Goal: Answer question/provide support

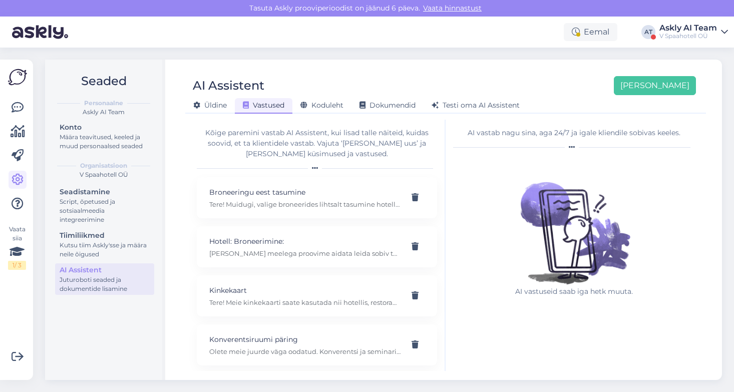
click at [677, 35] on div "V Spaahotell OÜ" at bounding box center [689, 36] width 58 height 8
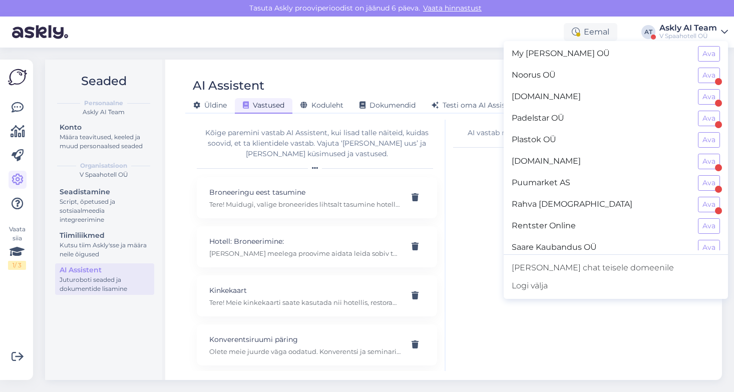
scroll to position [563, 0]
click at [713, 183] on button "Ava" at bounding box center [709, 183] width 22 height 16
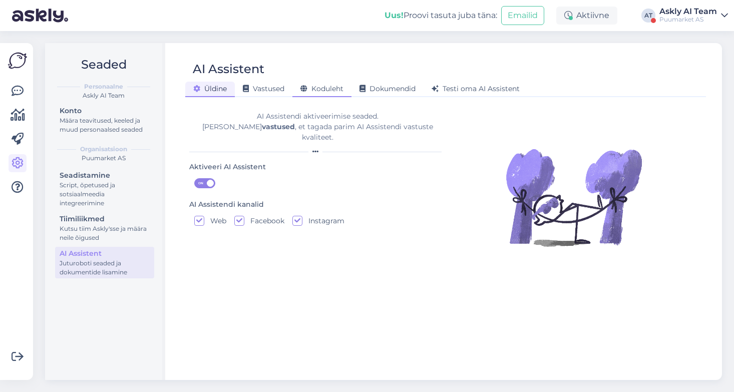
click at [336, 84] on div "Koduleht" at bounding box center [322, 90] width 59 height 16
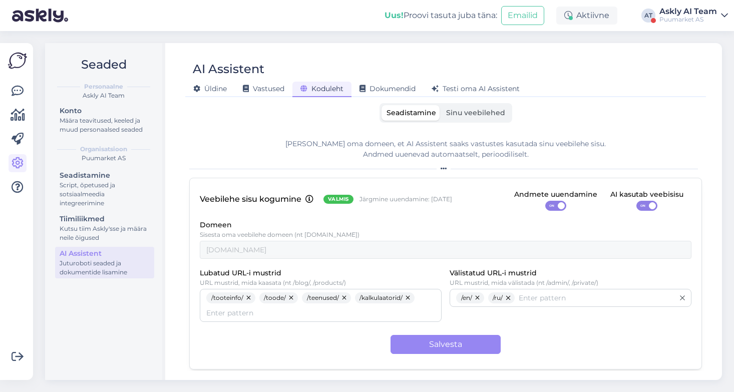
click at [461, 116] on span "Sinu veebilehed" at bounding box center [475, 112] width 59 height 9
click at [441, 105] on input "Sinu veebilehed" at bounding box center [441, 105] width 0 height 0
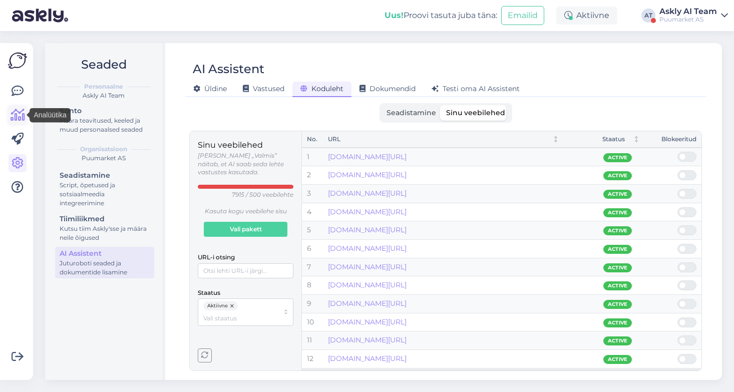
click at [13, 119] on icon at bounding box center [18, 115] width 15 height 12
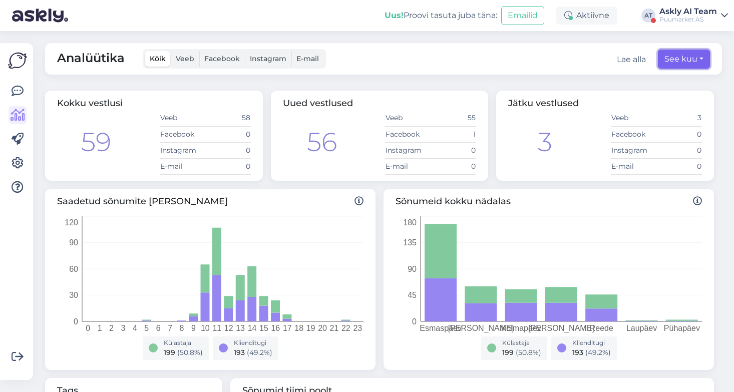
click at [669, 57] on button "See kuu" at bounding box center [684, 59] width 52 height 19
select select "8"
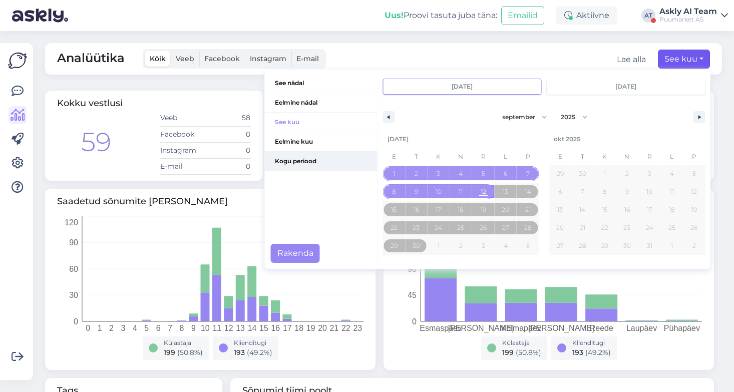
click at [309, 162] on span "Kogu periood" at bounding box center [321, 161] width 113 height 19
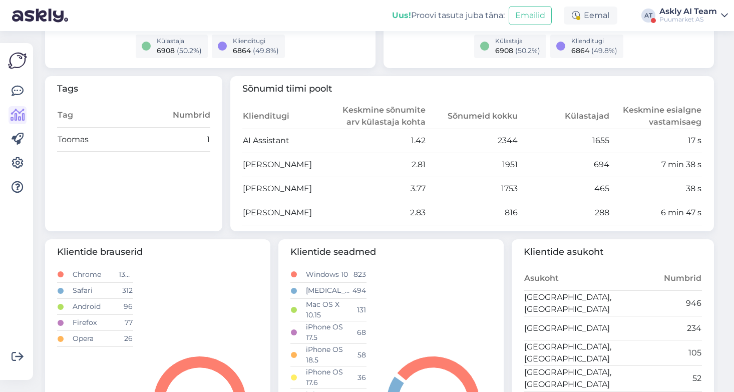
scroll to position [307, 0]
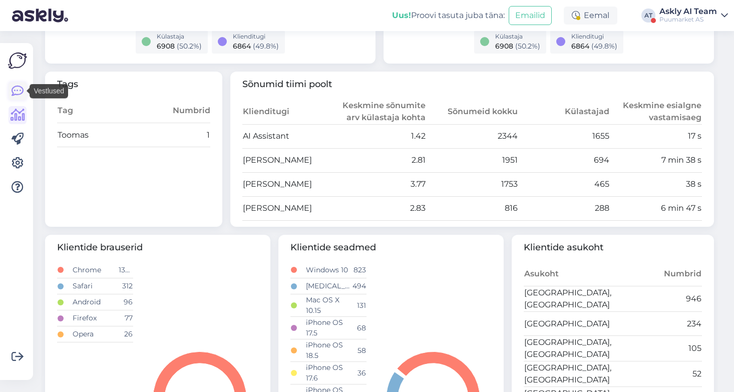
click at [21, 90] on icon at bounding box center [18, 91] width 12 height 12
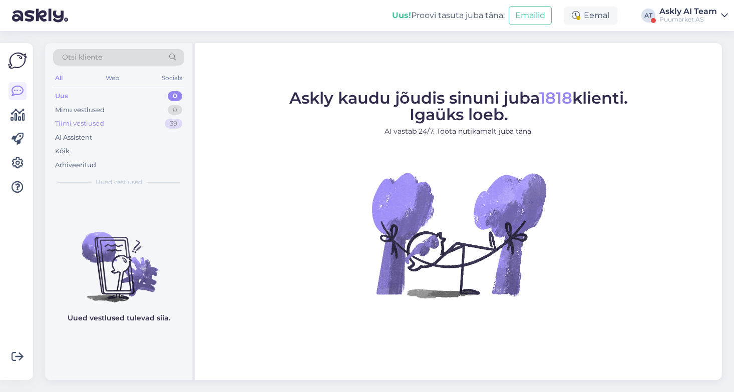
click at [82, 125] on div "Tiimi vestlused" at bounding box center [79, 124] width 49 height 10
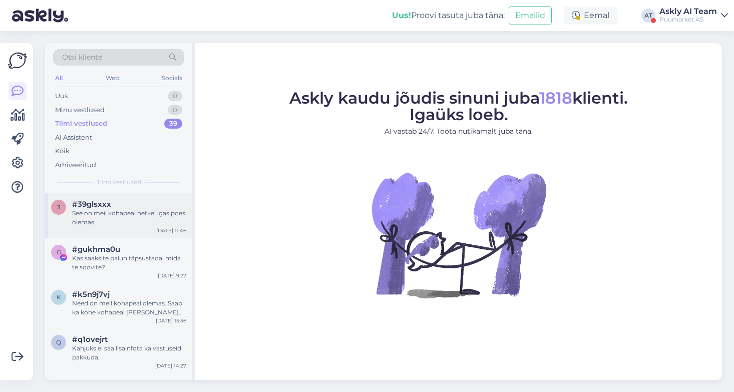
click at [143, 211] on div "See on meil kohapeal hetkel igas poes olemas" at bounding box center [129, 218] width 114 height 18
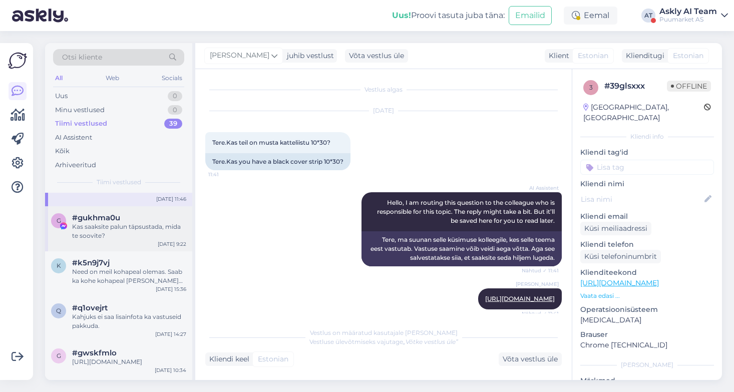
scroll to position [42, 0]
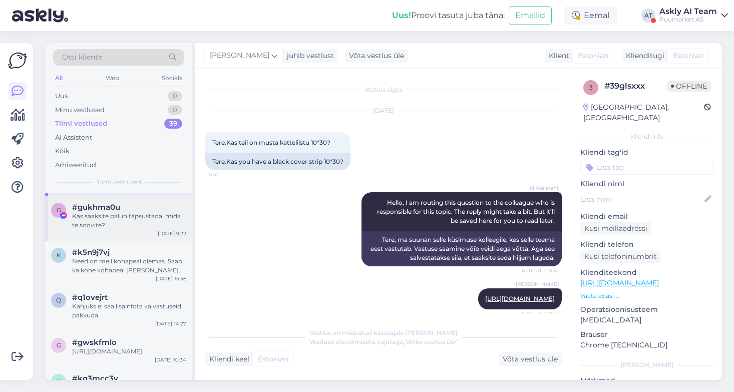
click at [132, 226] on div "Kas saaksite palun täpsustada, mida te soovite?" at bounding box center [129, 221] width 114 height 18
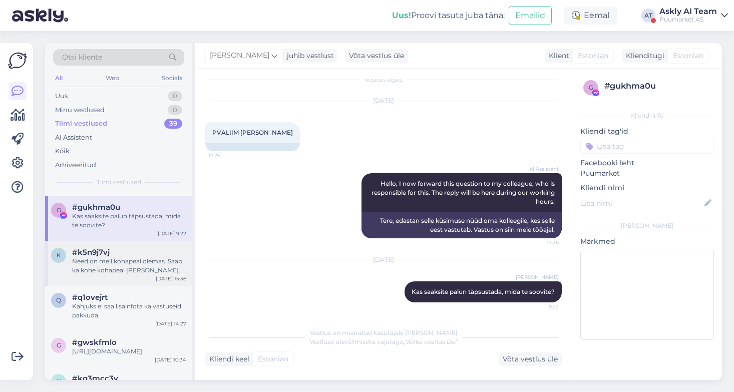
click at [136, 267] on div "Need on meil kohapeal olemas. Saab ka kohe kohapeal poes kassas osta." at bounding box center [129, 266] width 114 height 18
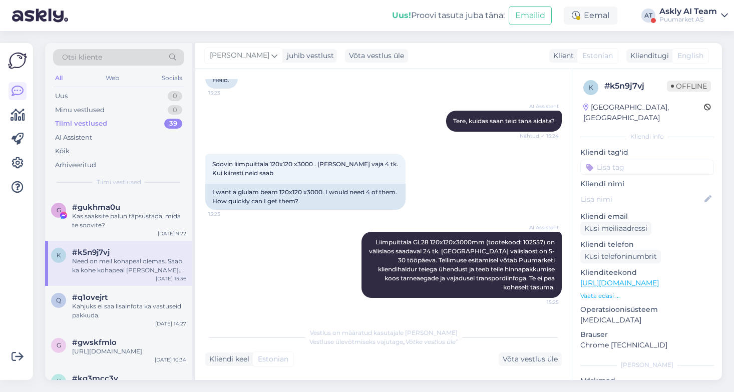
scroll to position [146, 0]
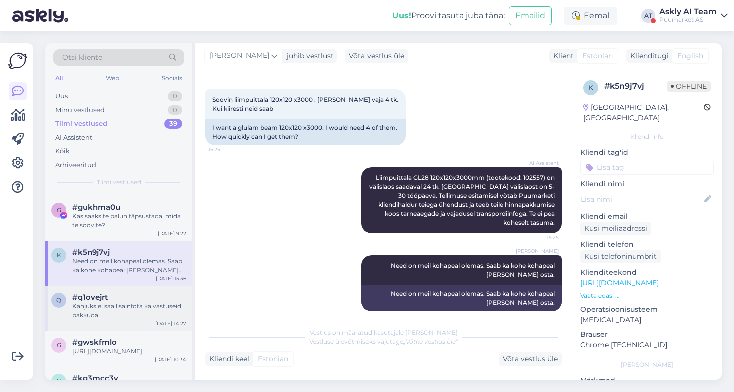
click at [133, 310] on div "Kahjuks ei saa lisainfota ka vastuseid pakkuda." at bounding box center [129, 311] width 114 height 18
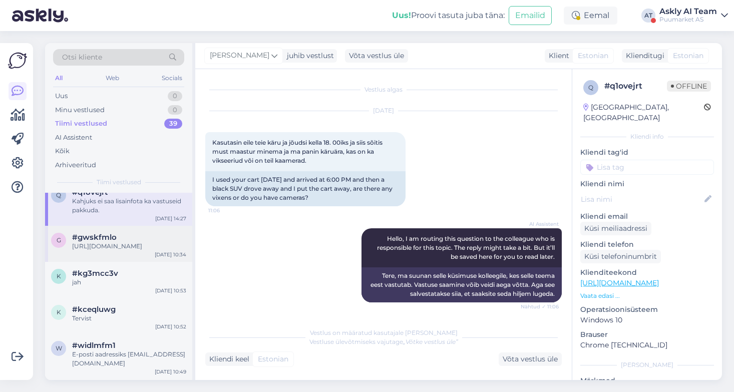
scroll to position [148, 0]
click at [136, 287] on div "jah" at bounding box center [129, 282] width 114 height 9
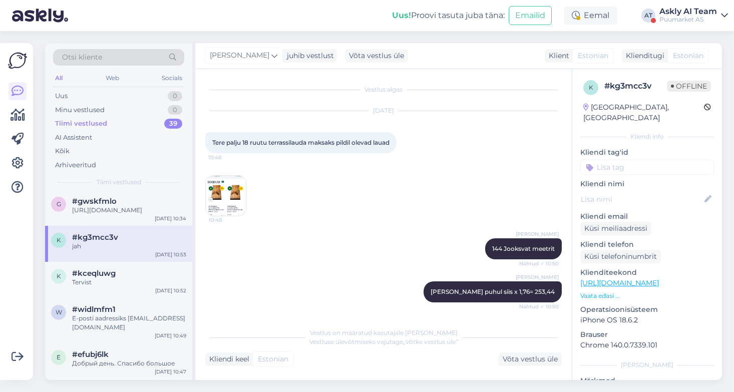
scroll to position [187, 0]
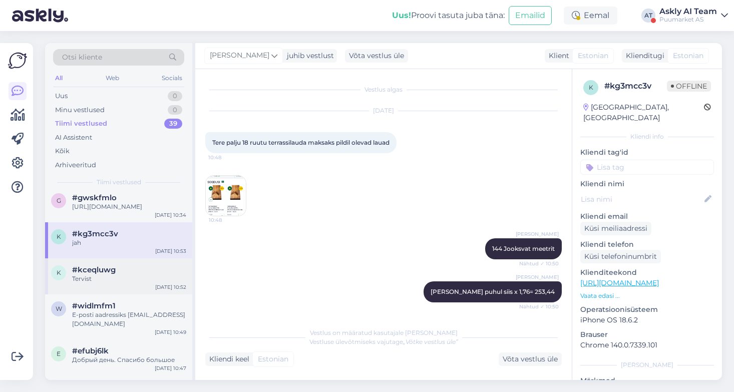
click at [135, 275] on div "#kceqluwg" at bounding box center [129, 270] width 114 height 9
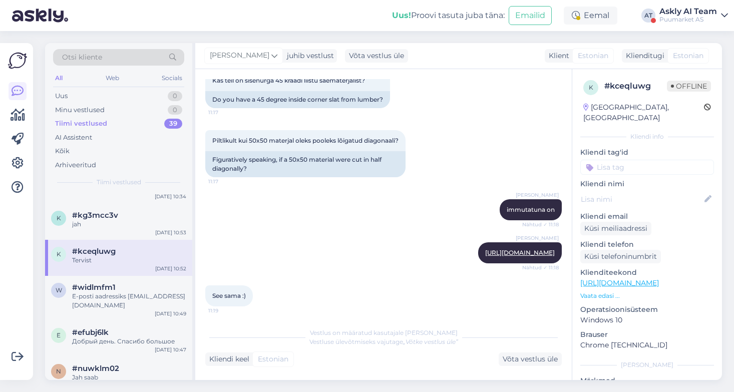
scroll to position [166, 0]
click at [131, 308] on div "E-posti aadressiks virgo@showcase.ee" at bounding box center [129, 301] width 114 height 18
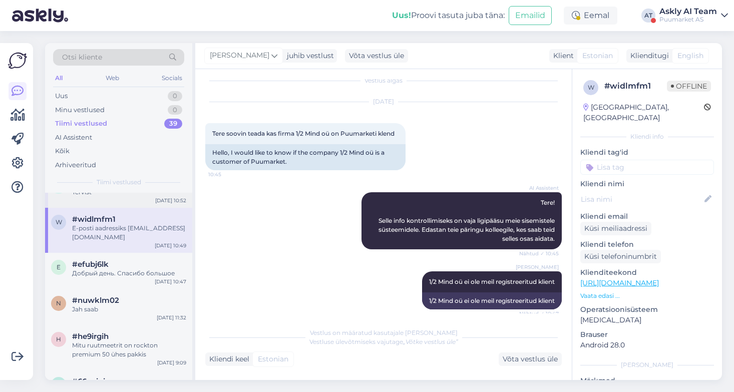
scroll to position [278, 0]
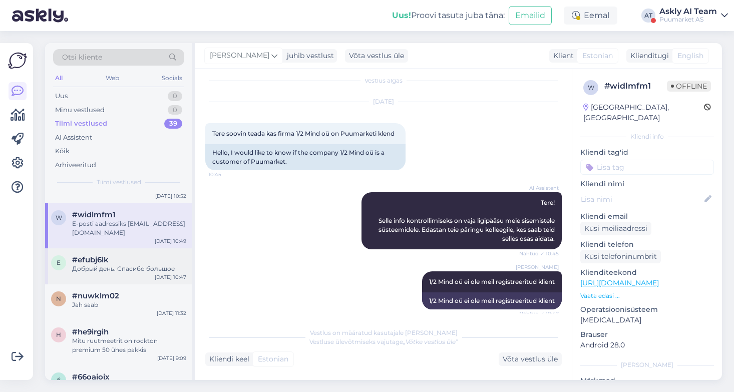
click at [183, 274] on div "Добрый день. Спасибо большое" at bounding box center [129, 269] width 114 height 9
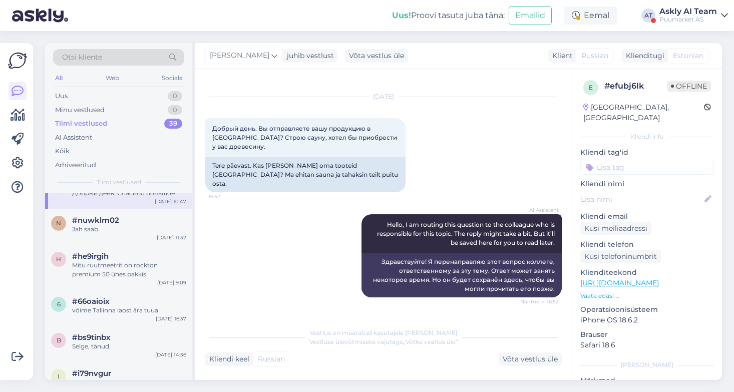
scroll to position [358, 0]
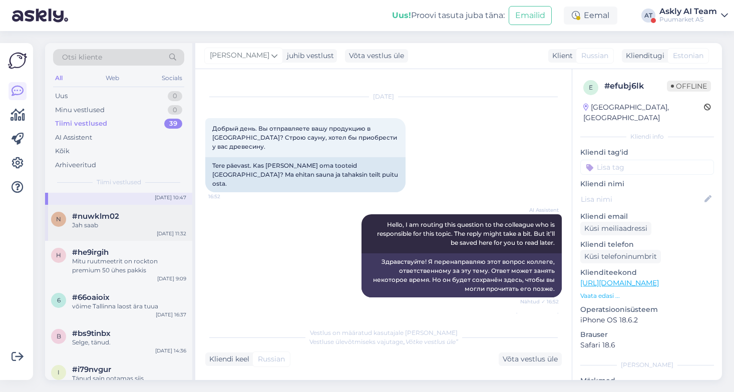
click at [146, 230] on div "Jah saab" at bounding box center [129, 225] width 114 height 9
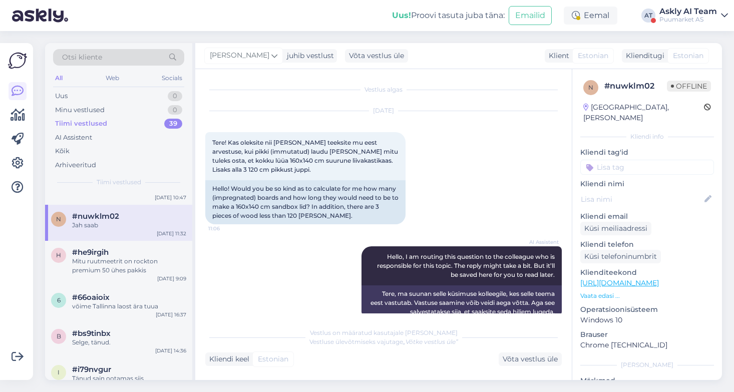
scroll to position [37, 0]
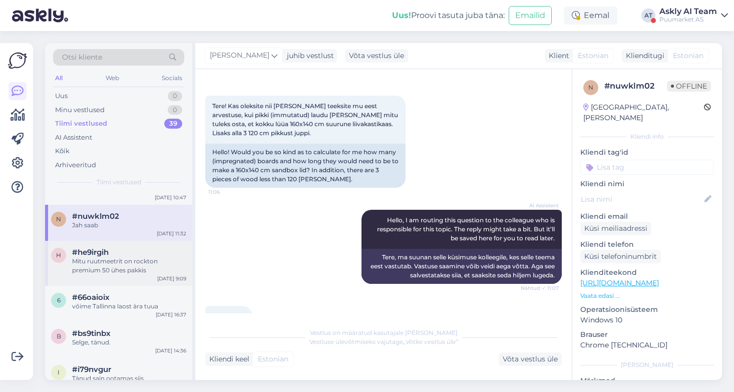
click at [119, 274] on div "Mitu ruutmeetrit on rockton premium 50 ühes pakkis" at bounding box center [129, 266] width 114 height 18
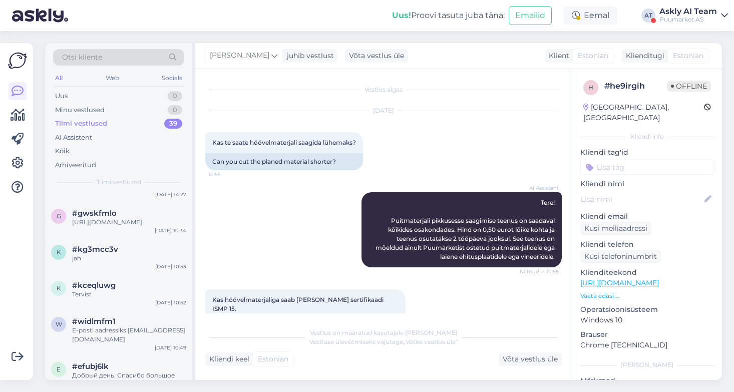
scroll to position [282, 0]
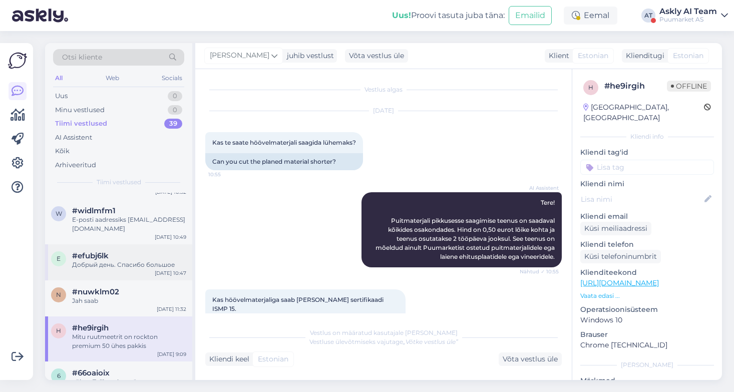
click at [130, 261] on div "#efubj6lk" at bounding box center [129, 255] width 114 height 9
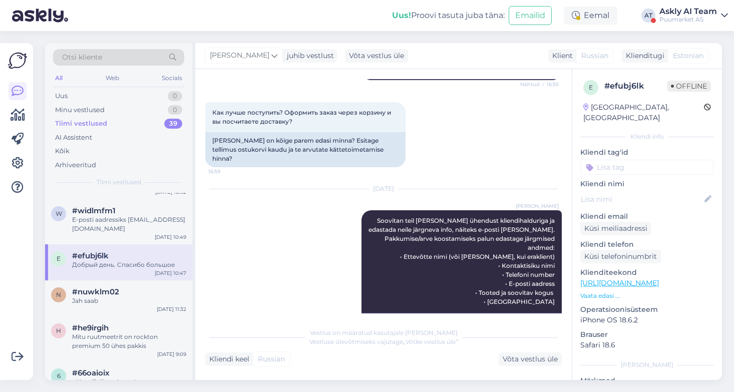
scroll to position [360, 0]
click at [124, 297] on div "#nuwklm02" at bounding box center [129, 292] width 114 height 9
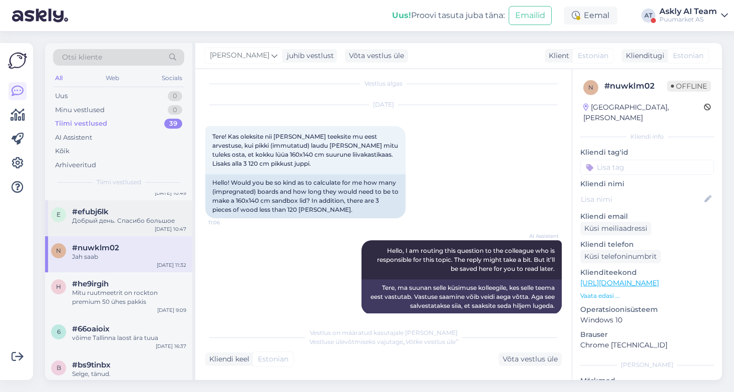
scroll to position [343, 0]
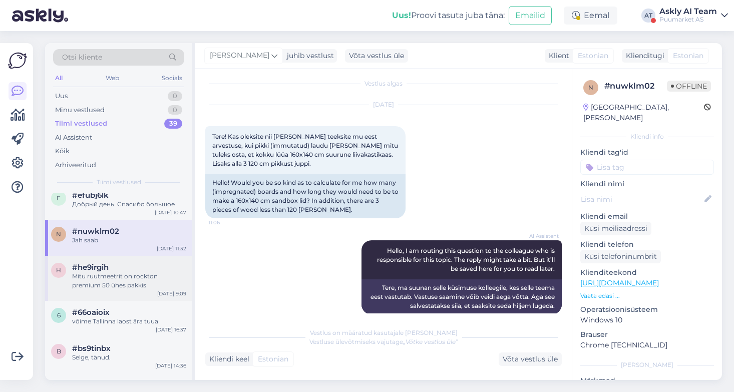
click at [159, 288] on div "Mitu ruutmeetrit on rockton premium 50 ühes pakkis" at bounding box center [129, 281] width 114 height 18
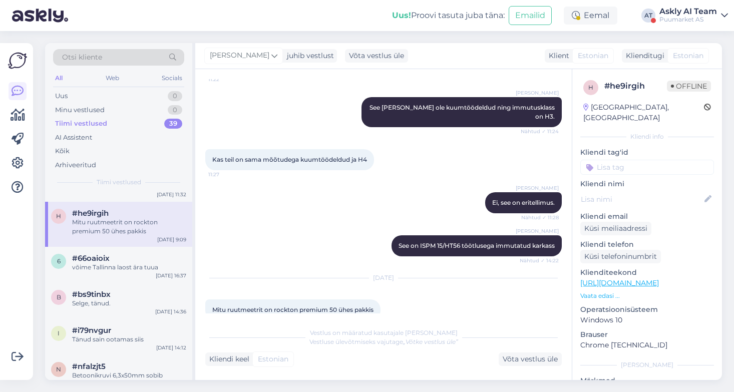
scroll to position [404, 0]
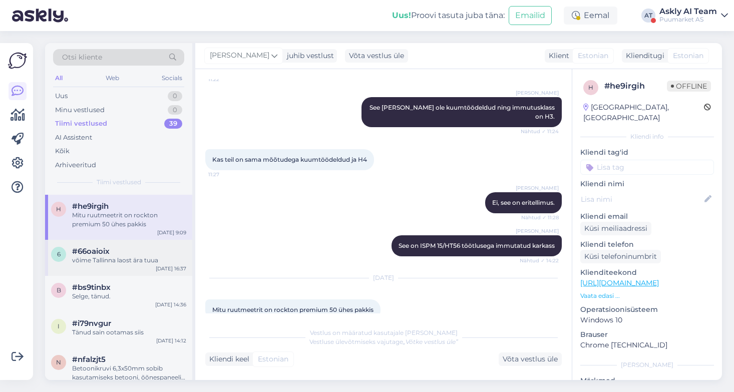
click at [126, 265] on div "võime Tallinna laost ära tuua" at bounding box center [129, 260] width 114 height 9
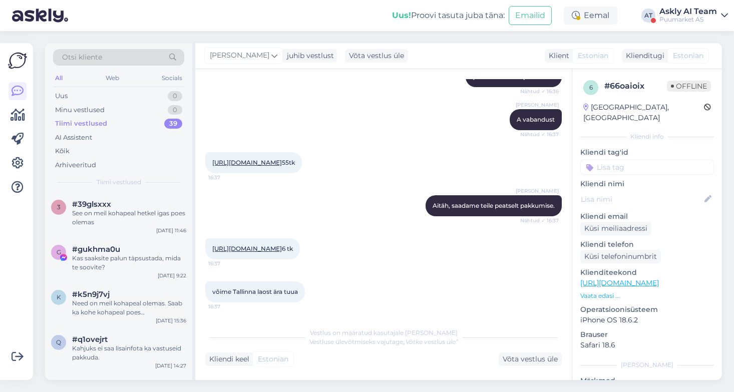
scroll to position [704, 0]
click at [141, 302] on div "Need on meil kohapeal olemas. Saab ka kohe kohapeal poes kassas osta." at bounding box center [129, 308] width 114 height 18
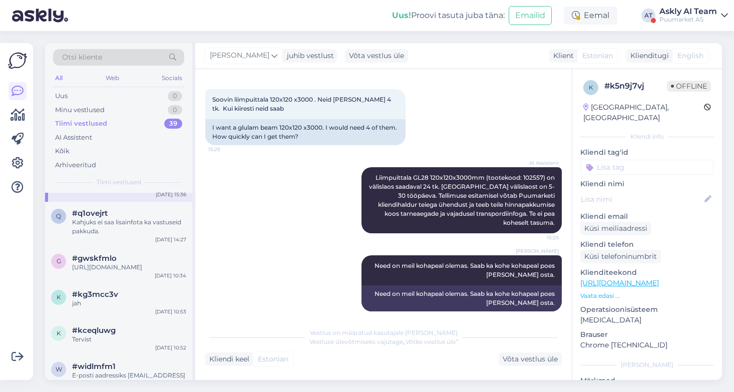
scroll to position [132, 0]
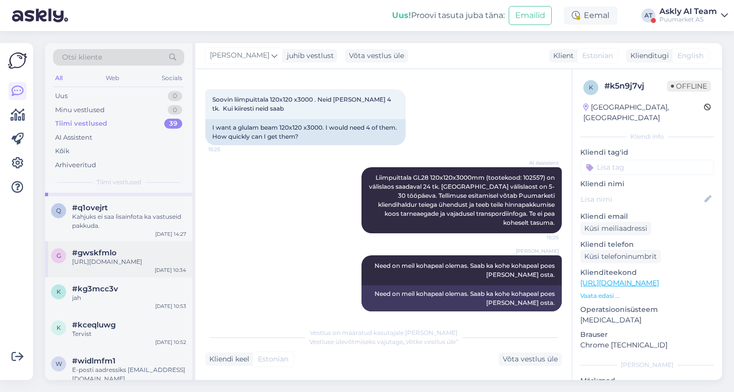
click at [137, 263] on div "https://puumarket.ee/tootekategooria/puit/tislerimaterjalid/servamata-materjal/" at bounding box center [129, 261] width 114 height 9
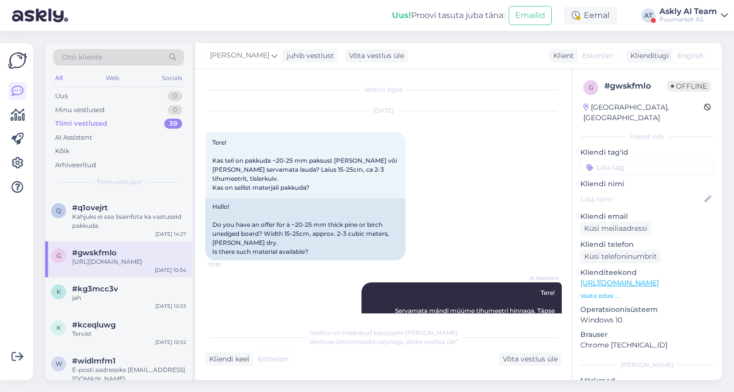
scroll to position [0, 0]
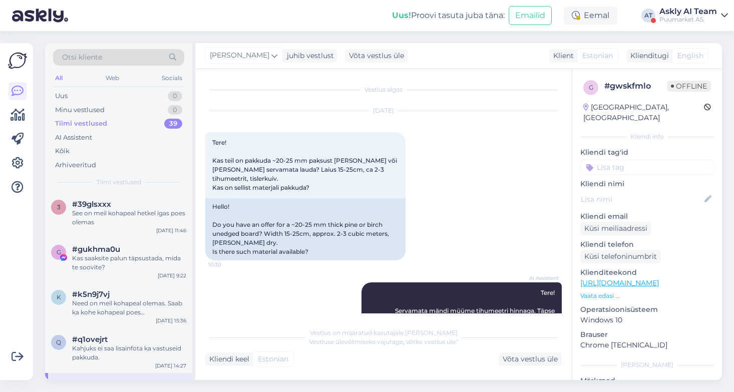
click at [510, 189] on div "Sep 11 2025 Tere! Kas teil on pakkuda ~20-25 mm paksust männi või kase servamat…" at bounding box center [383, 185] width 357 height 171
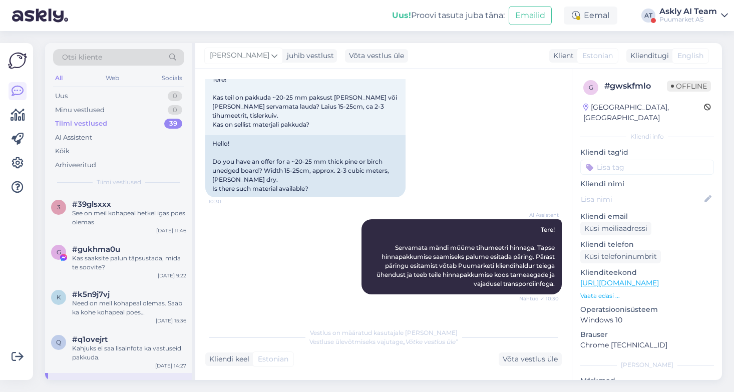
scroll to position [27, 0]
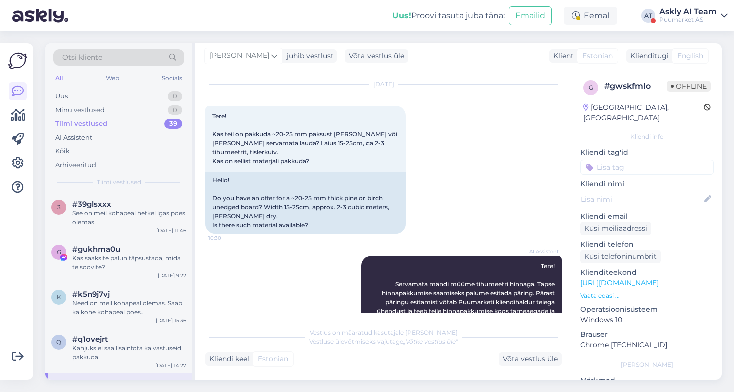
click at [496, 201] on div "Sep 11 2025 Tere! Kas teil on pakkuda ~20-25 mm paksust männi või kase servamat…" at bounding box center [383, 159] width 357 height 171
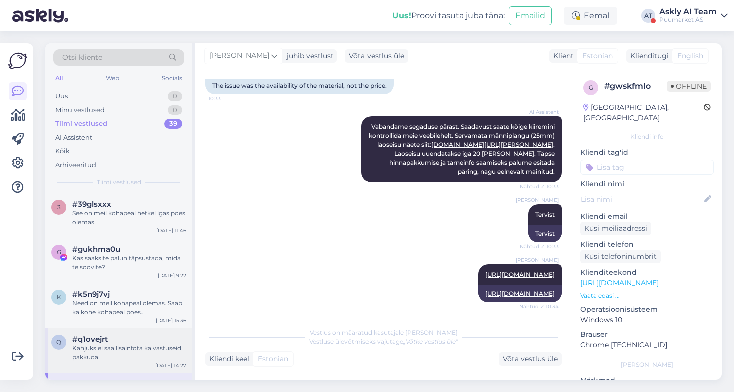
scroll to position [143, 0]
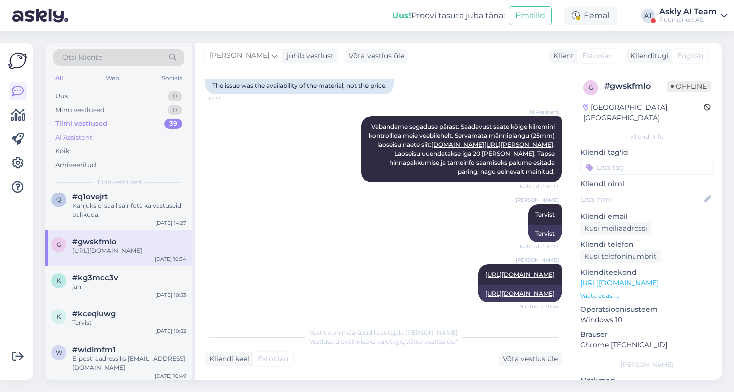
click at [91, 133] on div "AI Assistent" at bounding box center [73, 138] width 37 height 10
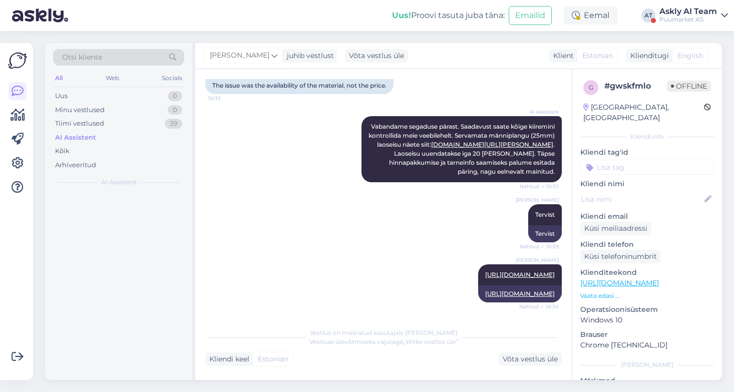
scroll to position [0, 0]
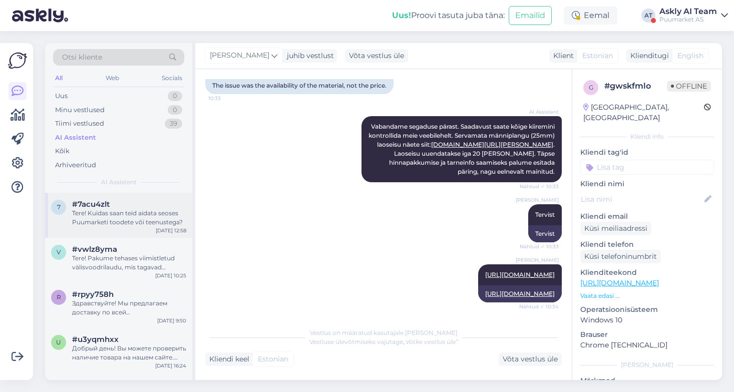
click at [131, 219] on div "Tere! Kuidas saan teid aidata seoses Puumarketi toodete või teenustega?" at bounding box center [129, 218] width 114 height 18
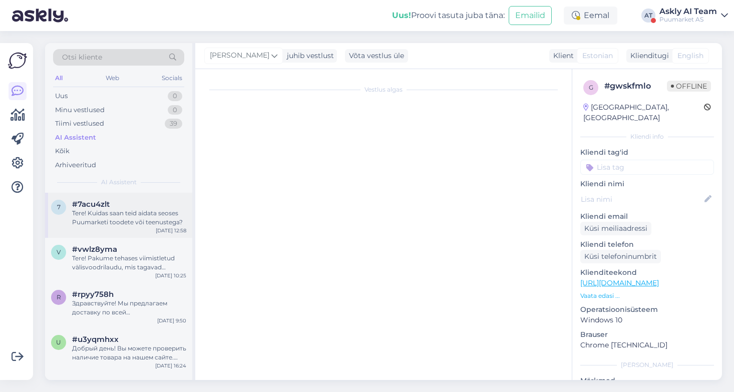
scroll to position [23, 0]
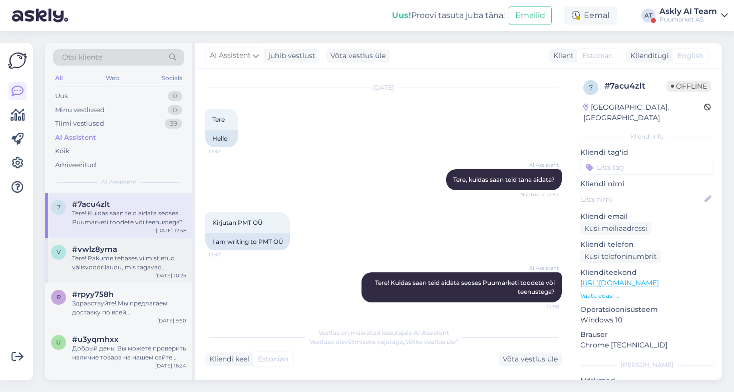
click at [120, 259] on div "Tere! Pakume tehases viimistletud välisvoodrilaudu, mis tagavad parema vastupid…" at bounding box center [129, 263] width 114 height 18
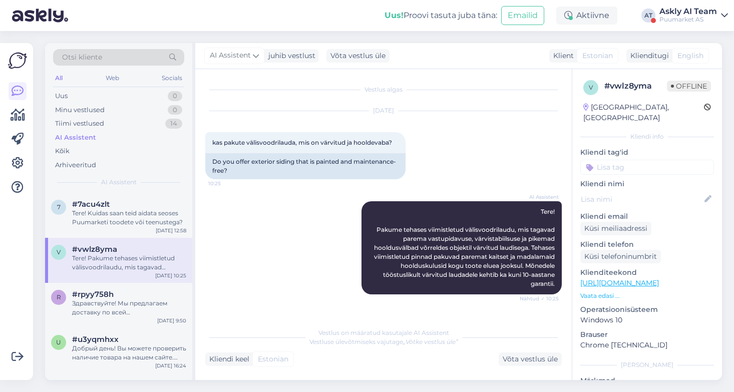
click at [693, 16] on div "Puumarket AS" at bounding box center [689, 20] width 58 height 8
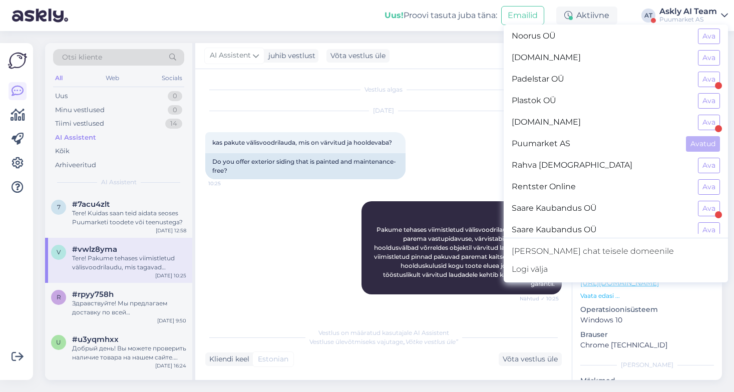
scroll to position [893, 0]
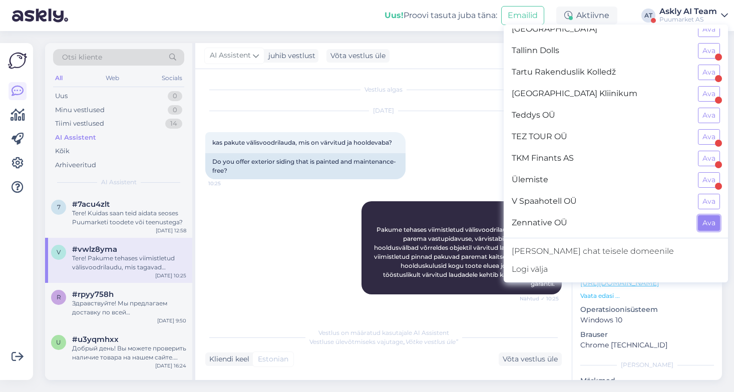
click at [706, 227] on button "Ava" at bounding box center [709, 223] width 22 height 16
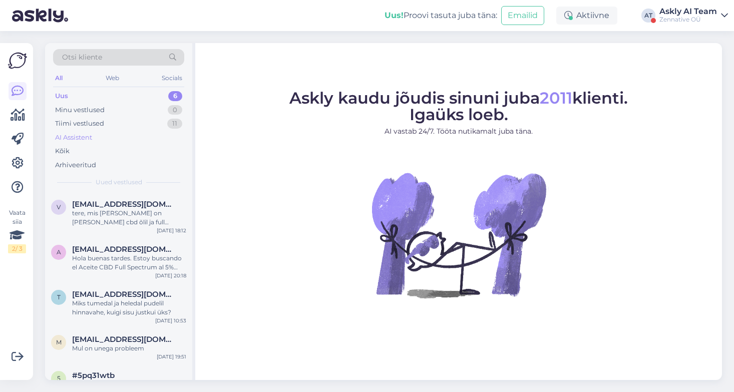
click at [76, 138] on div "AI Assistent" at bounding box center [73, 138] width 37 height 10
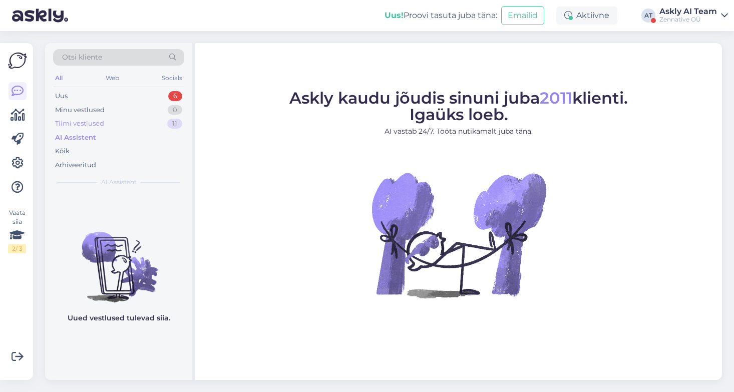
click at [76, 121] on div "Tiimi vestlused" at bounding box center [79, 124] width 49 height 10
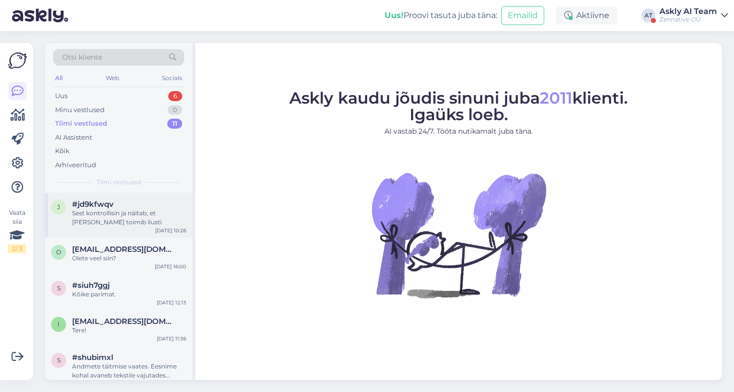
click at [151, 220] on div "Sest kontrollisin ja näitab, et [PERSON_NAME] toimib ilusti" at bounding box center [129, 218] width 114 height 18
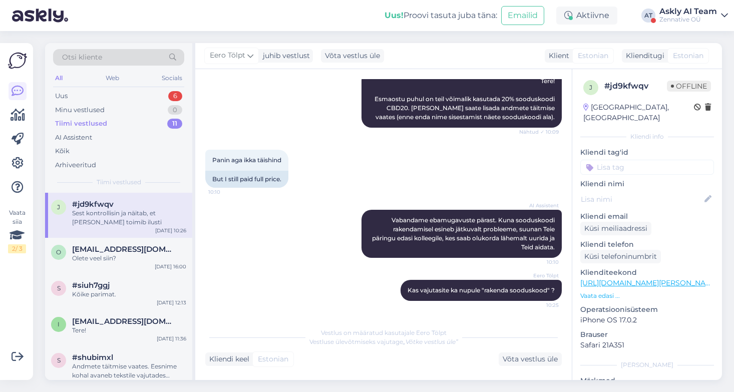
scroll to position [181, 0]
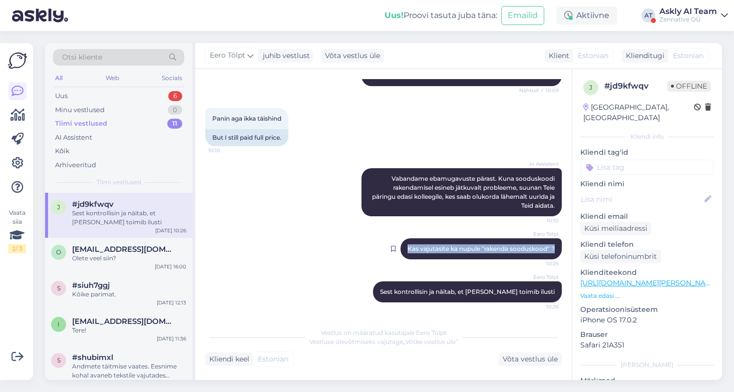
drag, startPoint x: 556, startPoint y: 249, endPoint x: 474, endPoint y: 244, distance: 81.8
click at [474, 244] on div "Eero Tölpt Kas vajutasite ka nupule "rakenda sooduskood" ? 10:25" at bounding box center [481, 248] width 161 height 21
copy span "Kas vajutasite ka nupule "rakenda sooduskood" ?"
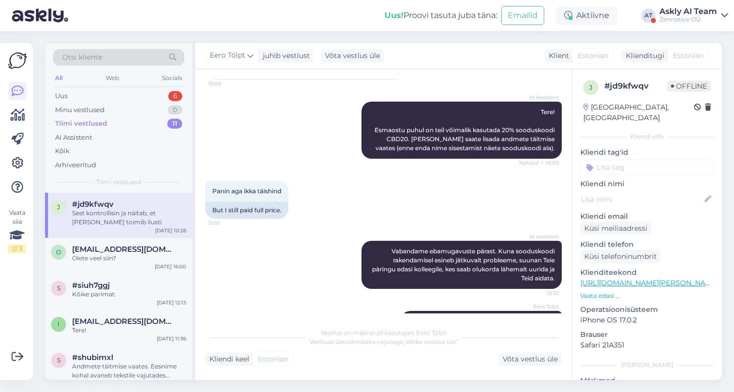
scroll to position [12, 0]
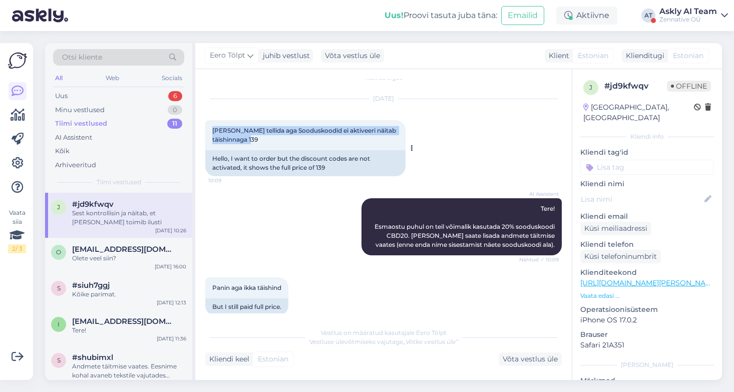
drag, startPoint x: 296, startPoint y: 138, endPoint x: 207, endPoint y: 132, distance: 89.4
click at [207, 132] on div "[PERSON_NAME] tellida aga Sooduskoodid ei aktiveeri näitab täishinnaga 139 10:09" at bounding box center [305, 135] width 200 height 30
copy span "[PERSON_NAME] tellida aga Sooduskoodid ei aktiveeri näitab täishinnaga 139"
click at [18, 160] on icon at bounding box center [18, 163] width 12 height 12
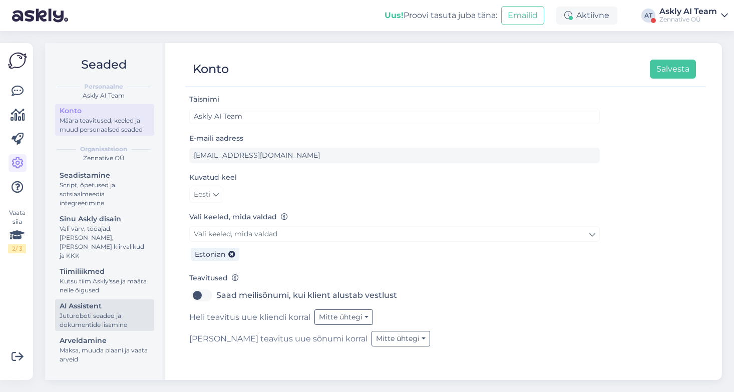
click at [98, 302] on div "AI Assistent" at bounding box center [105, 306] width 90 height 11
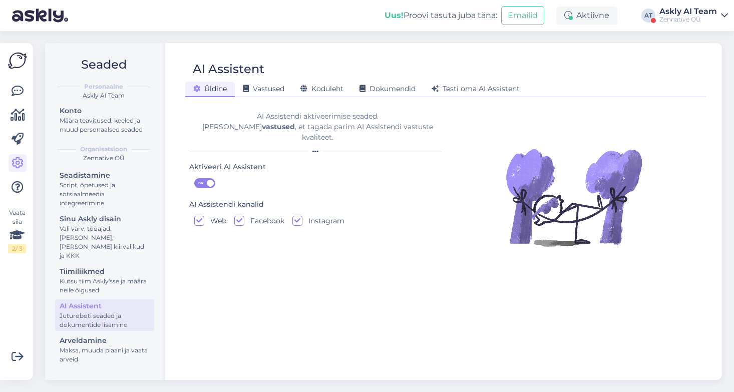
click at [260, 81] on div "[PERSON_NAME] Vastused Koduleht Dokumendid [PERSON_NAME] oma AI Assistent" at bounding box center [440, 88] width 511 height 18
click at [265, 87] on span "Vastused" at bounding box center [264, 88] width 42 height 9
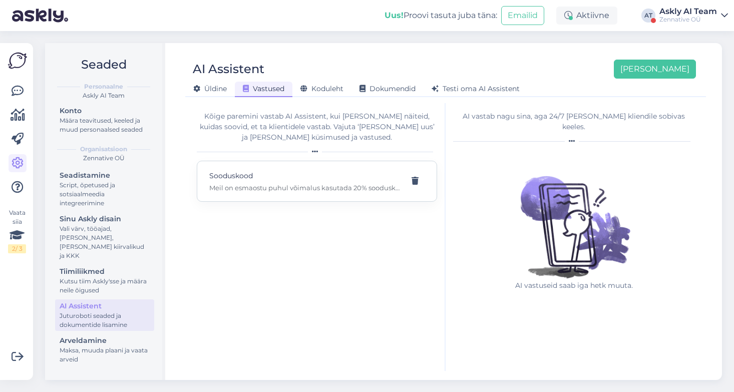
click at [291, 186] on p "Meil on esmaostu puhul võimalus kasutada 20% sooduskoodi CBD20 Sooduskood lisag…" at bounding box center [304, 187] width 191 height 9
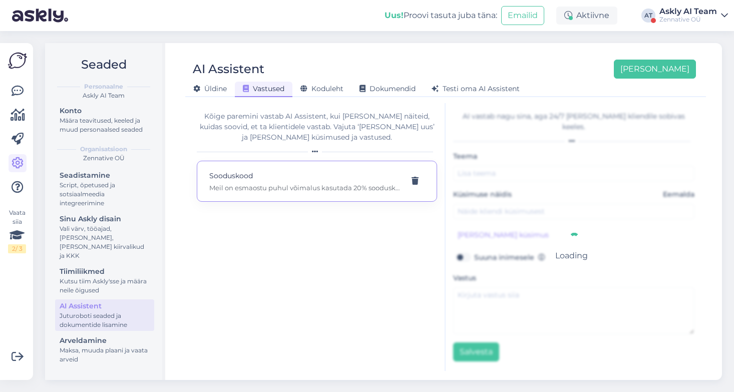
type input "Sooduskood"
type input "Kas sooduskoodi on?"
type textarea "Meil on esmaostu puhul võimalus kasutada 20% sooduskoodi CBD20 Sooduskood lisag…"
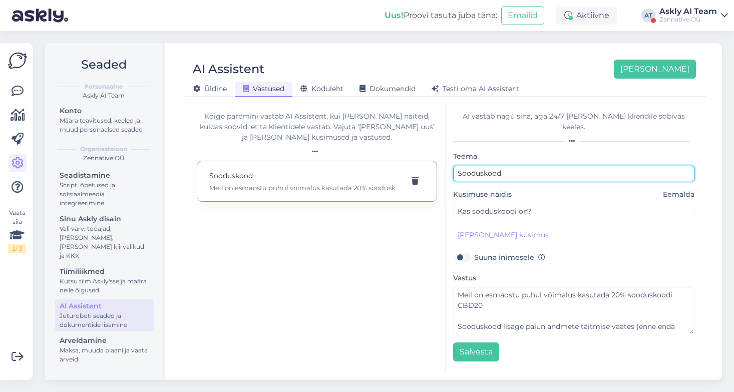
click at [506, 166] on input "Sooduskood" at bounding box center [573, 174] width 241 height 16
type input "Sooduskoodi rakendamine"
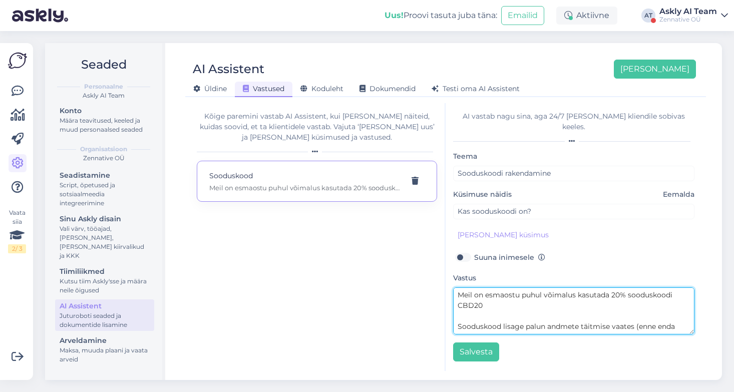
click at [507, 296] on textarea "Meil on esmaostu puhul võimalus kasutada 20% sooduskoodi CBD20 Sooduskood lisag…" at bounding box center [573, 311] width 241 height 47
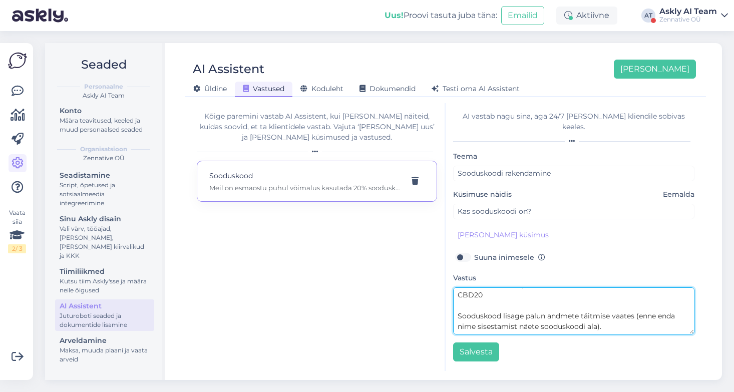
click at [624, 315] on textarea "Meil on esmaostu puhul võimalus kasutada 20% sooduskoodi CBD20 Sooduskood lisag…" at bounding box center [573, 311] width 241 height 47
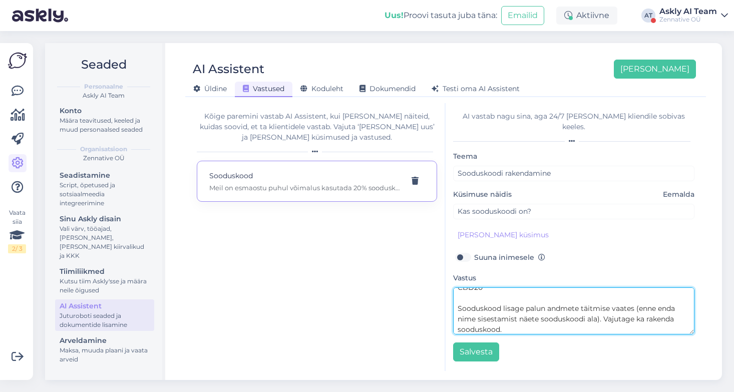
click at [642, 307] on textarea "Meil on esmaostu puhul võimalus kasutada 20% sooduskoodi CBD20 Sooduskood lisag…" at bounding box center [573, 311] width 241 height 47
click at [604, 308] on textarea "Meil on esmaostu puhul võimalus kasutada 20% sooduskoodi CBD20 Sooduskood lisag…" at bounding box center [573, 311] width 241 height 47
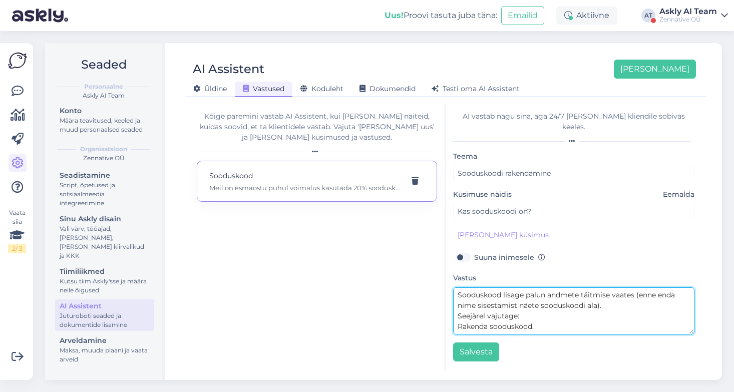
type textarea "Meil on esmaostu puhul võimalus kasutada 20% sooduskoodi CBD20 Sooduskood lisag…"
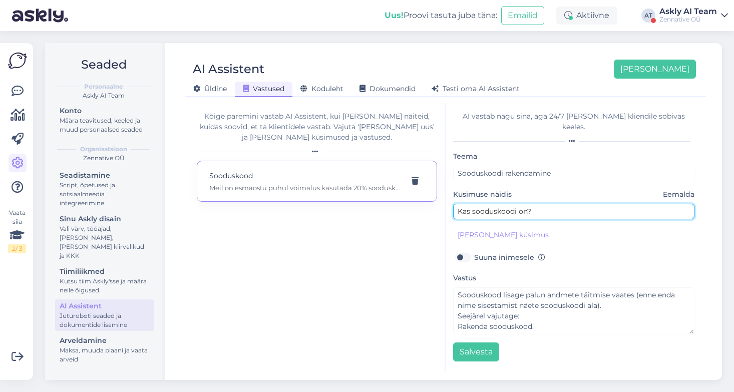
click at [470, 204] on input "Kas sooduskoodi on?" at bounding box center [573, 212] width 241 height 16
type input "Kas teil sooduskoodi on?"
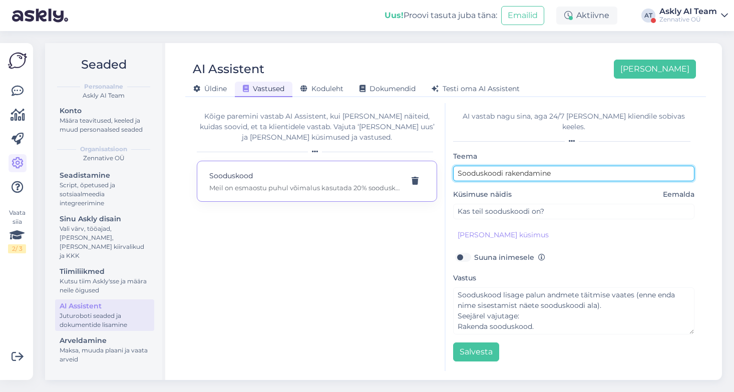
drag, startPoint x: 557, startPoint y: 163, endPoint x: 504, endPoint y: 164, distance: 52.6
click at [504, 166] on input "Sooduskoodi rakendamine" at bounding box center [573, 174] width 241 height 16
type input "Sooduskood uutele klientidele"
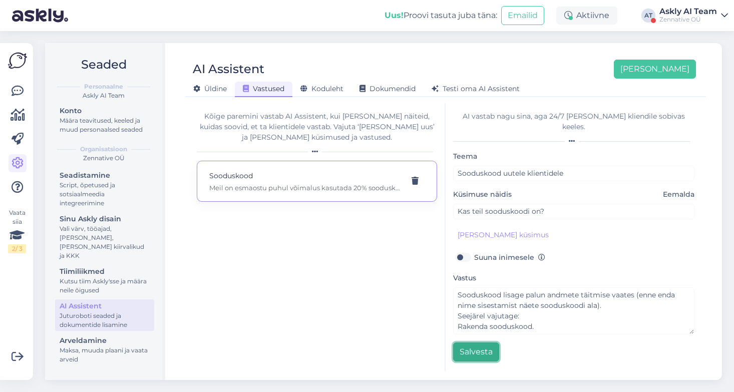
click at [468, 343] on button "Salvesta" at bounding box center [476, 352] width 46 height 19
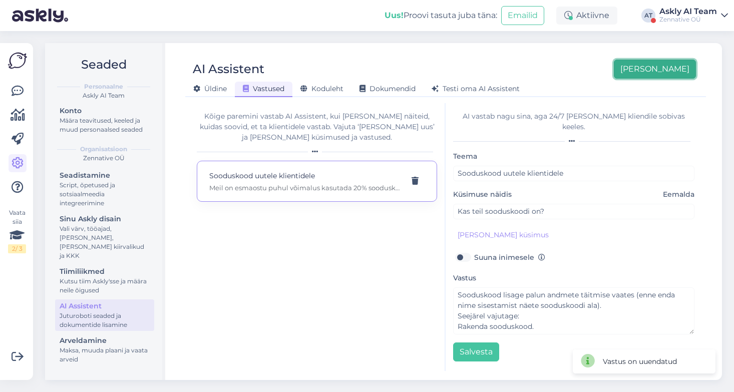
click at [667, 69] on button "[PERSON_NAME]" at bounding box center [655, 69] width 82 height 19
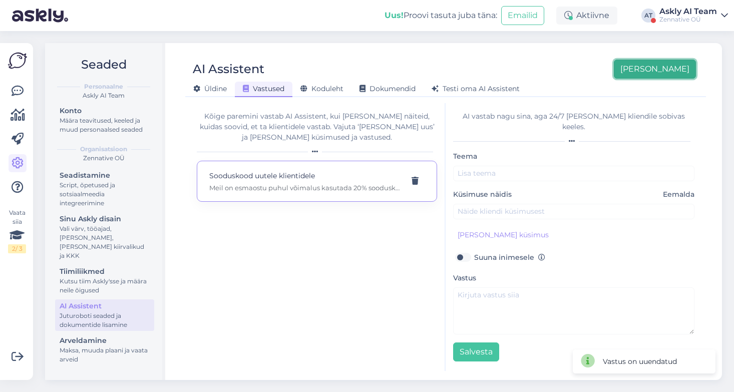
scroll to position [0, 0]
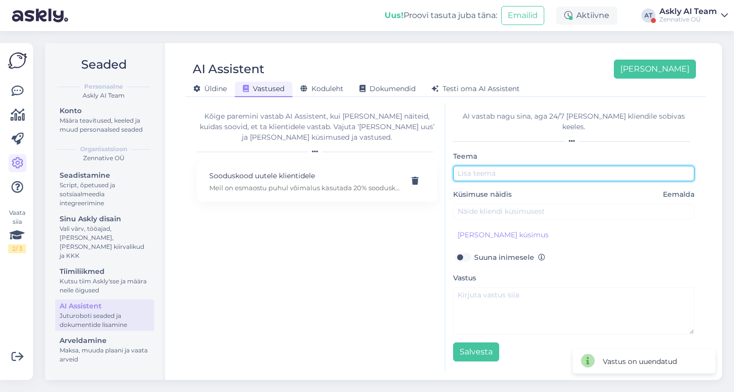
click at [482, 166] on input "text" at bounding box center [573, 174] width 241 height 16
type input "Sooduskoodiga probleem"
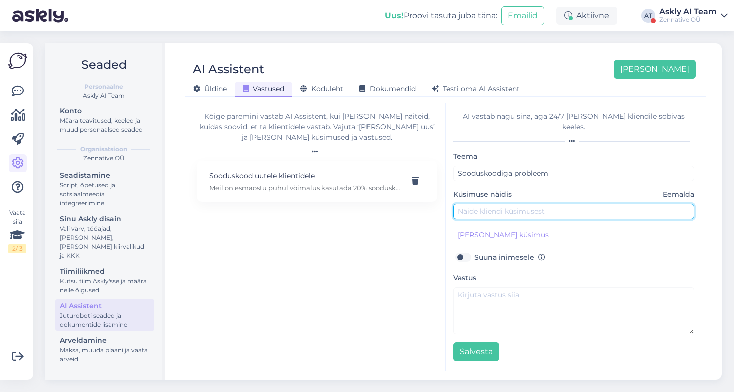
click at [478, 204] on input "text" at bounding box center [573, 212] width 241 height 16
paste input "[PERSON_NAME] tellida aga Sooduskoodid ei aktiveeri näitab täishinnaga 139"
type input "[PERSON_NAME] tellida aga Sooduskoodid ei aktiveeri näitab täishinnaga 139"
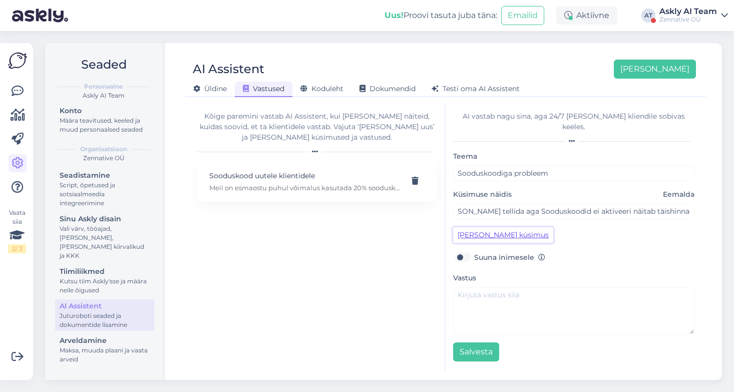
scroll to position [0, 0]
click at [479, 227] on button "[PERSON_NAME] küsimus" at bounding box center [503, 235] width 100 height 16
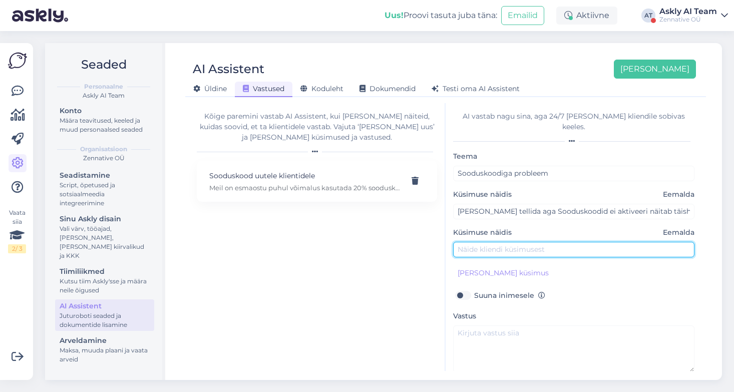
click at [480, 242] on input "text" at bounding box center [573, 250] width 241 height 16
paste input "[PERSON_NAME] tellida aga Sooduskoodid ei aktiveeri näitab täishinnaga 139"
drag, startPoint x: 677, startPoint y: 238, endPoint x: 734, endPoint y: 238, distance: 57.1
click at [734, 238] on div "Seaded Personaalne Askly AI Team Konto Määra teavitused, keeled ja muud persona…" at bounding box center [386, 211] width 695 height 361
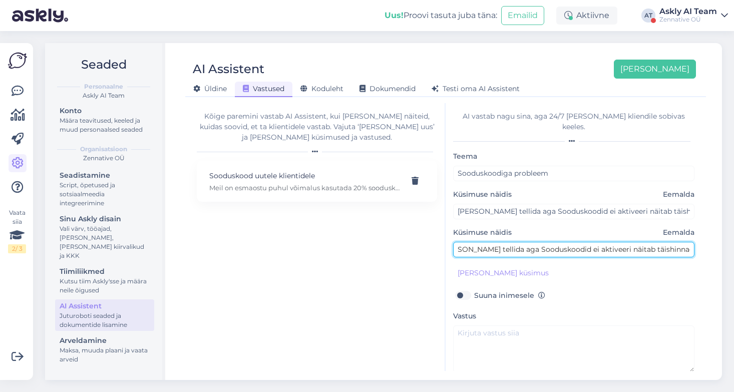
scroll to position [0, 6]
type input "[PERSON_NAME] tellida aga Sooduskoodid ei aktiveeri näitab täishinnaga."
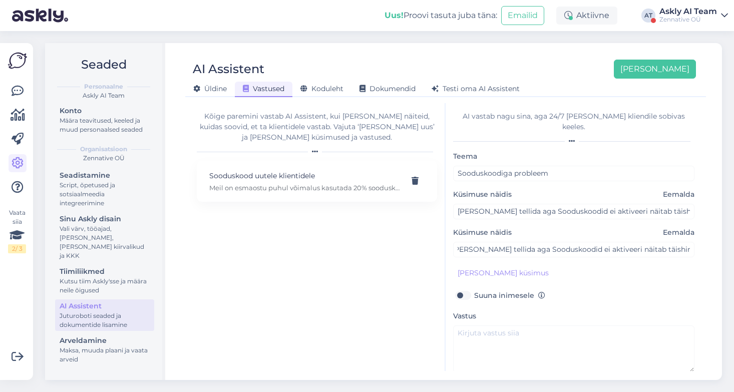
scroll to position [0, 0]
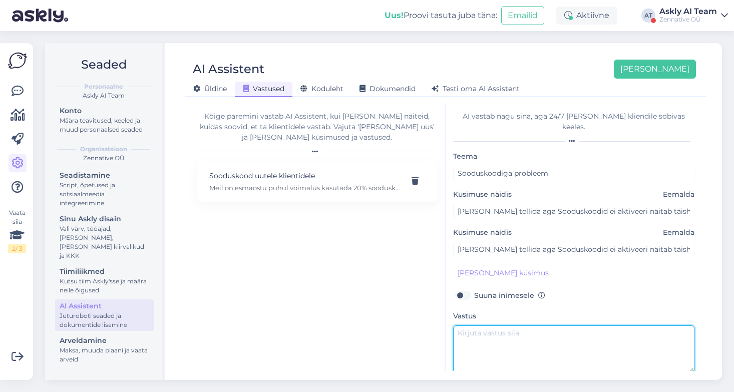
click at [474, 326] on textarea at bounding box center [573, 349] width 241 height 47
paste textarea "Sooduskood lisage palun andmete täitmise vaates (enne enda nime sisestamist näe…"
click at [464, 326] on textarea "Sooduskood lisage palun andmete täitmise vaates (enne enda nime sisestamist näe…" at bounding box center [573, 349] width 241 height 47
click at [533, 326] on textarea "[PERSON_NAME] sooduskood lisage palun andmete täitmise vaates (enne enda nime s…" at bounding box center [573, 349] width 241 height 47
click at [558, 326] on textarea "[PERSON_NAME] sooduskoodi lisage palun andmete täitmise vaates (enne enda nime …" at bounding box center [573, 349] width 241 height 47
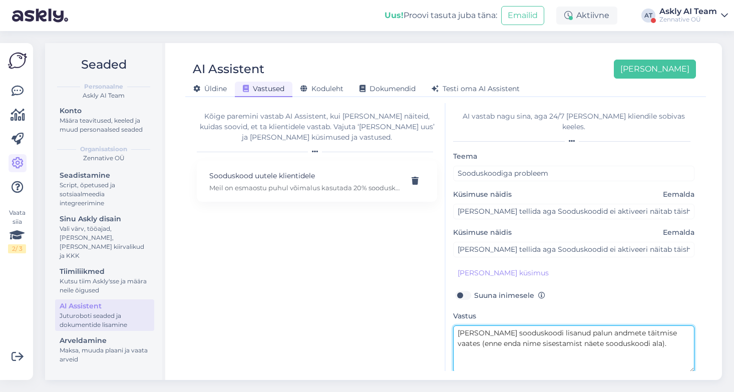
click at [583, 326] on textarea "[PERSON_NAME] sooduskoodi lisanud palun andmete täitmise vaates (enne enda nime…" at bounding box center [573, 349] width 241 height 47
drag, startPoint x: 679, startPoint y: 323, endPoint x: 564, endPoint y: 322, distance: 115.2
click at [564, 326] on textarea "[PERSON_NAME] sooduskoodi lisanud palun andmete täitmise vaates (enne enda nime…" at bounding box center [573, 349] width 241 height 47
click at [549, 334] on textarea "[PERSON_NAME] sooduskoodi lisanud (enne enda nime sisestamist näete sooduskoodi…" at bounding box center [573, 349] width 241 height 47
click at [608, 332] on textarea "[PERSON_NAME] sooduskoodi lisanud (enne enda nime sisestamist näete sooduskoodi…" at bounding box center [573, 349] width 241 height 47
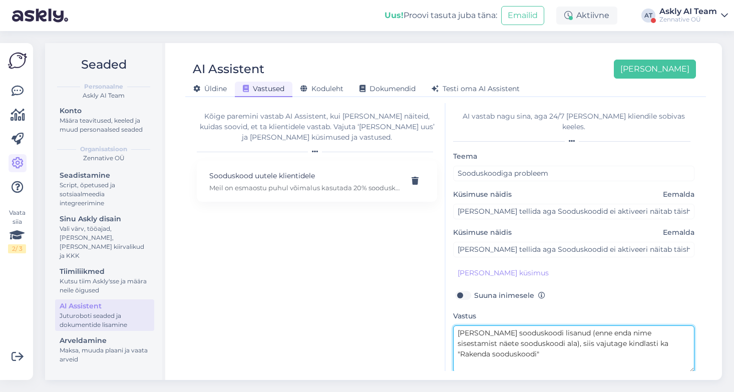
click at [691, 334] on textarea "[PERSON_NAME] sooduskoodi lisanud (enne enda nime sisestamist näete sooduskoodi…" at bounding box center [573, 349] width 241 height 47
drag, startPoint x: 544, startPoint y: 344, endPoint x: 615, endPoint y: 345, distance: 71.1
click at [613, 345] on textarea "[PERSON_NAME] sooduskoodi lisanud (enne enda nime sisestamist näete sooduskoodi…" at bounding box center [573, 349] width 241 height 47
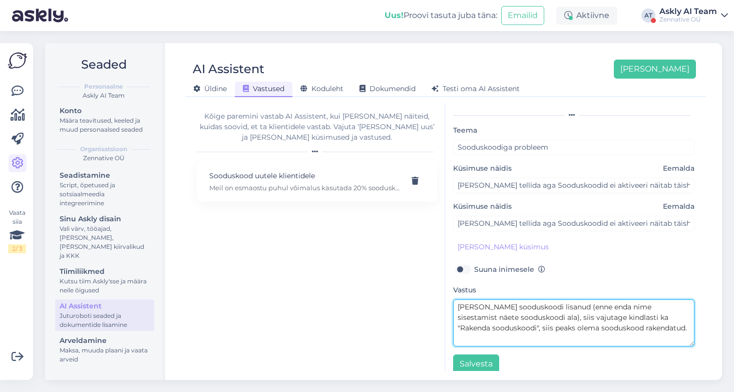
scroll to position [26, 0]
type textarea "[PERSON_NAME] sooduskoodi lisanud (enne enda nime sisestamist näete sooduskoodi…"
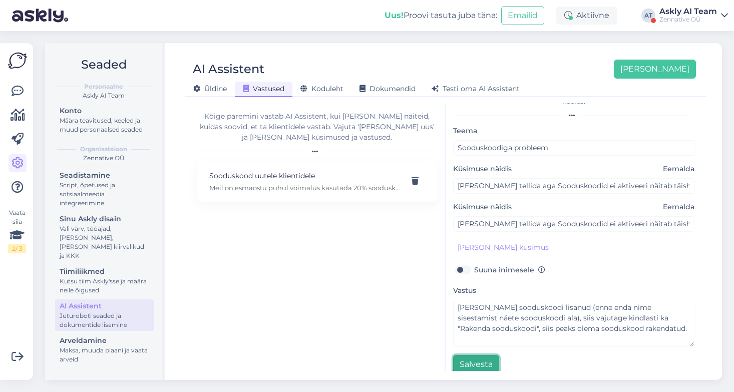
click at [474, 356] on button "Salvesta" at bounding box center [476, 364] width 46 height 19
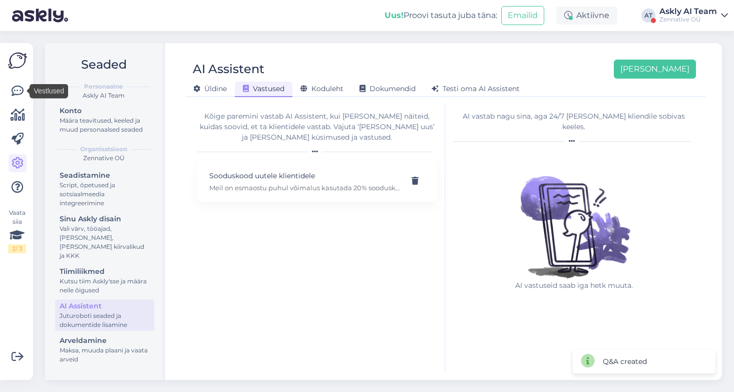
scroll to position [0, 0]
click at [14, 86] on icon at bounding box center [18, 91] width 12 height 12
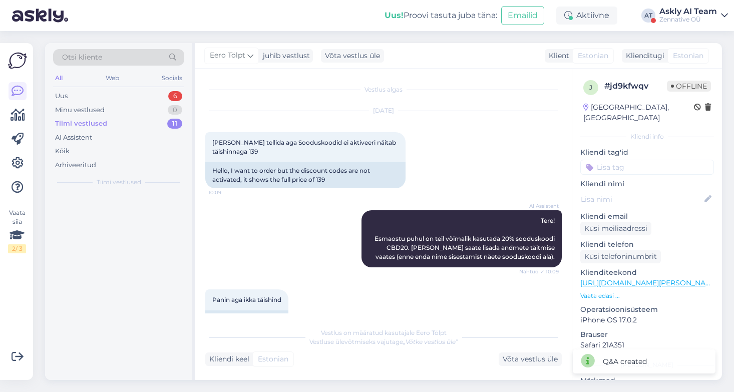
scroll to position [181, 0]
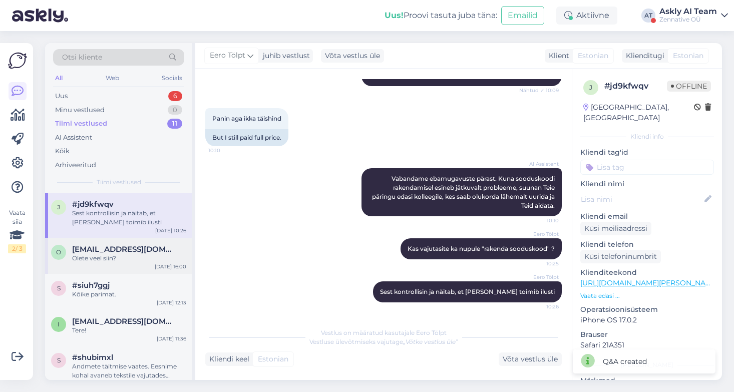
click at [147, 254] on div "Olete veel siin?" at bounding box center [129, 258] width 114 height 9
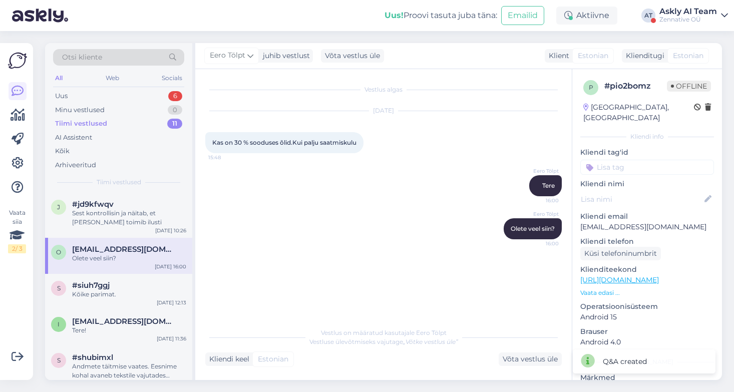
scroll to position [0, 0]
click at [99, 140] on div "AI Assistent" at bounding box center [118, 138] width 131 height 14
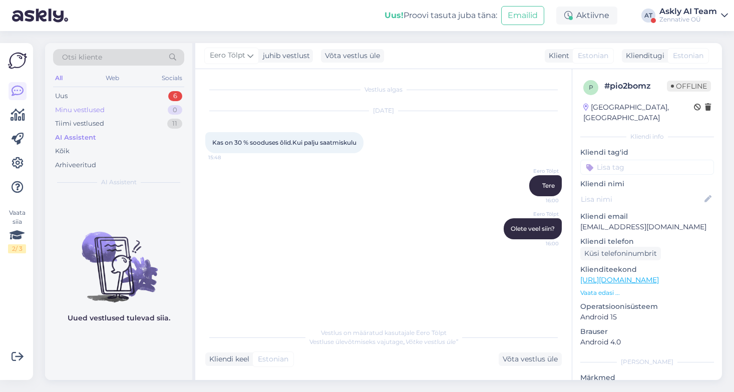
click at [83, 106] on div "Minu vestlused" at bounding box center [80, 110] width 50 height 10
click at [77, 98] on div "Uus 6" at bounding box center [118, 96] width 131 height 14
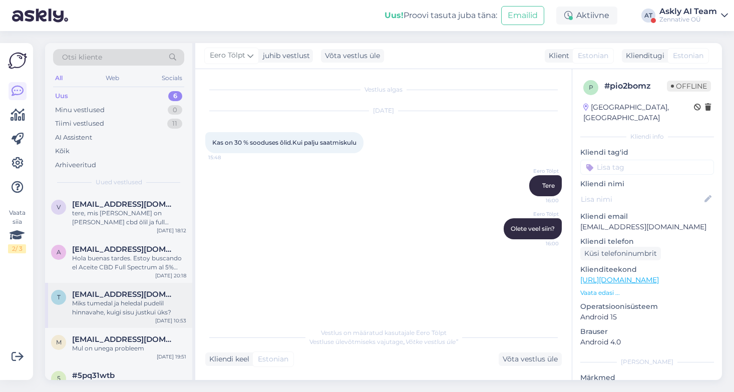
scroll to position [65, 0]
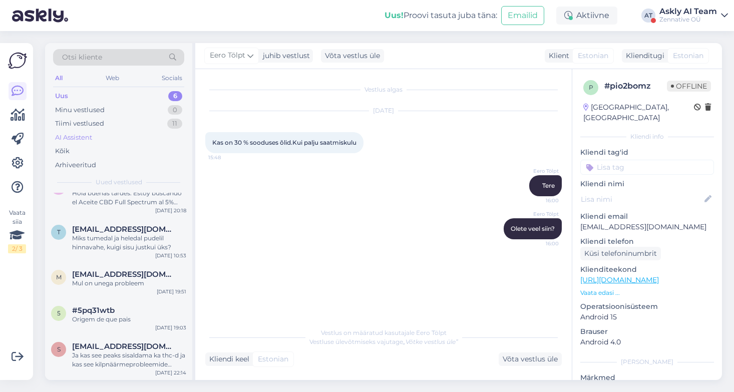
click at [82, 135] on div "AI Assistent" at bounding box center [73, 138] width 37 height 10
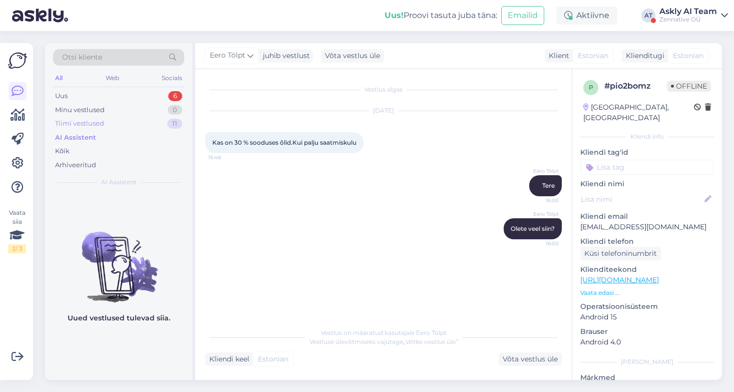
click at [95, 123] on div "Tiimi vestlused" at bounding box center [79, 124] width 49 height 10
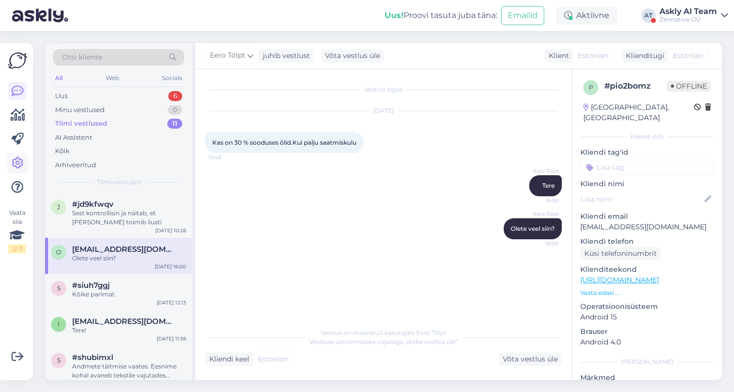
click at [11, 162] on link at bounding box center [18, 163] width 18 height 18
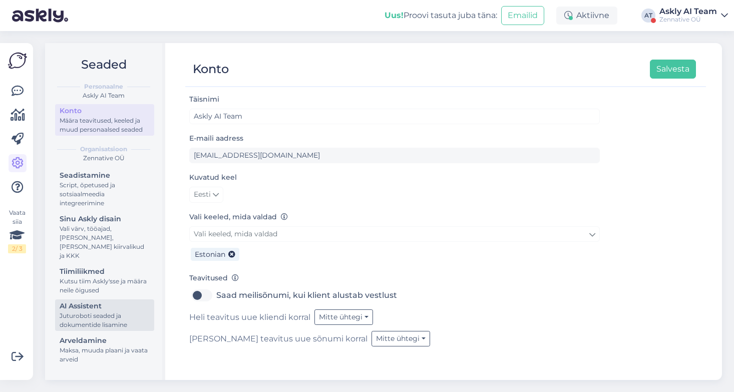
click at [115, 302] on div "AI Assistent" at bounding box center [105, 306] width 90 height 11
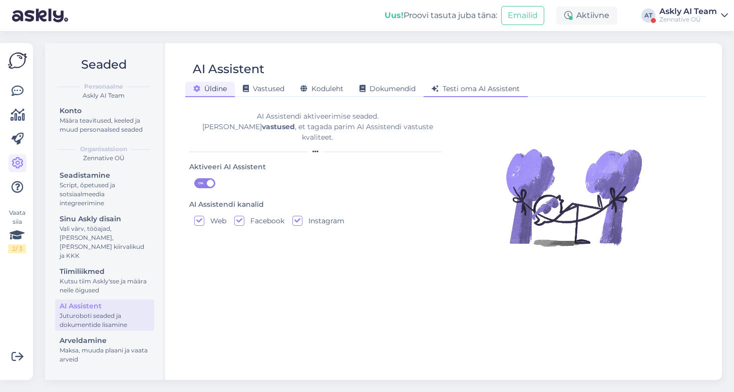
click at [481, 92] on span "Testi oma AI Assistent" at bounding box center [476, 88] width 88 height 9
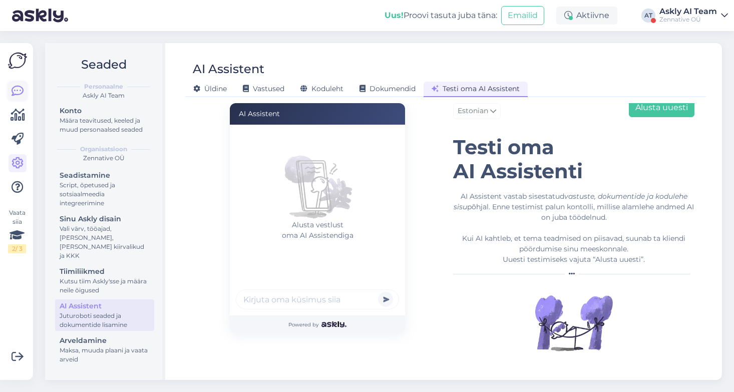
click at [16, 87] on icon at bounding box center [18, 91] width 12 height 12
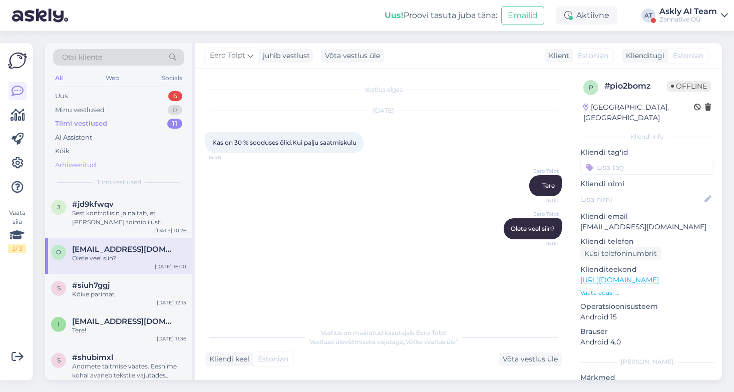
click at [85, 167] on div "Arhiveeritud" at bounding box center [75, 165] width 41 height 10
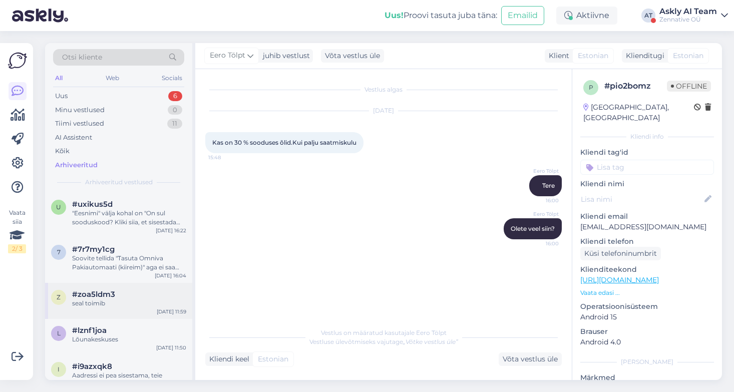
scroll to position [220, 0]
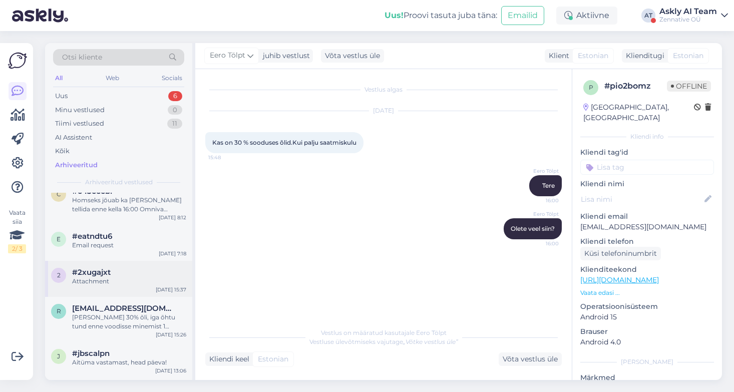
click at [138, 272] on div "#2xugajxt" at bounding box center [129, 272] width 114 height 9
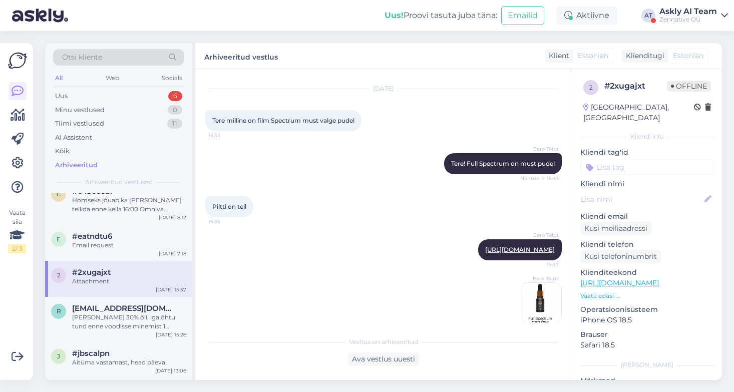
scroll to position [0, 0]
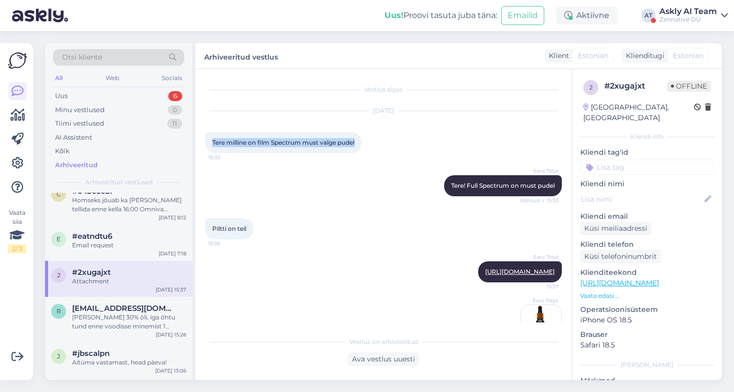
drag, startPoint x: 358, startPoint y: 142, endPoint x: 203, endPoint y: 142, distance: 155.3
click at [203, 142] on div "Vestlus algas [DATE] Tere milline on film Spectrum must valge pudel 15:33 Eero …" at bounding box center [383, 224] width 377 height 311
copy span "Tere milline on film Spectrum must valge pudel"
click at [133, 319] on div "[PERSON_NAME] 30% õli, iga õhtu tund enne voodisse minemist 1 [PERSON_NAME] 15k…" at bounding box center [129, 322] width 114 height 18
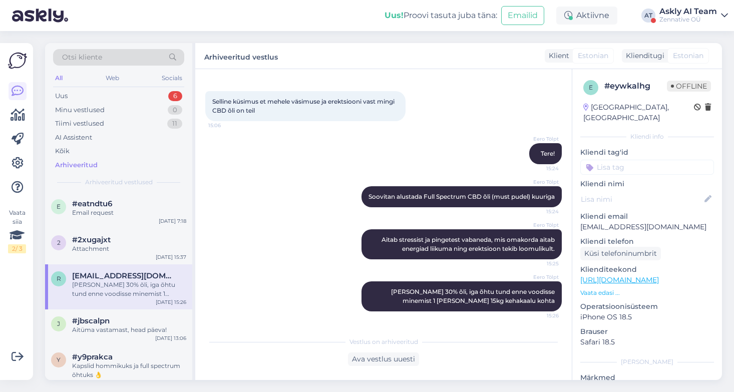
scroll to position [274, 0]
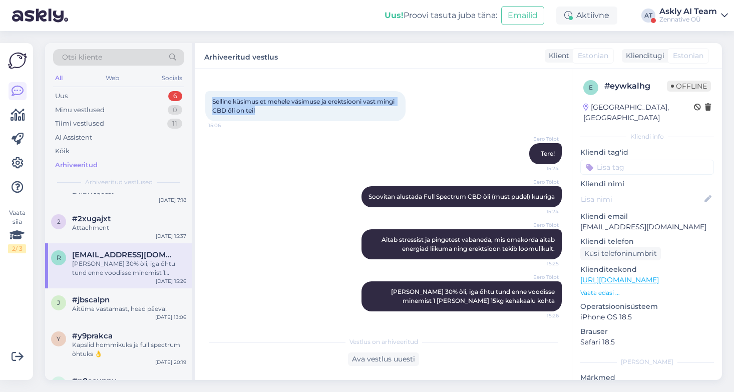
drag, startPoint x: 285, startPoint y: 102, endPoint x: 207, endPoint y: 91, distance: 78.9
click at [207, 91] on div "Selline küsimus et mehele väsimuse ja erektsiooni vast mingi CBD õli on teil 15…" at bounding box center [305, 106] width 200 height 30
copy span "Selline küsimus et mehele väsimuse ja erektsiooni vast mingi CBD õli on teil"
click at [21, 158] on icon at bounding box center [18, 163] width 12 height 12
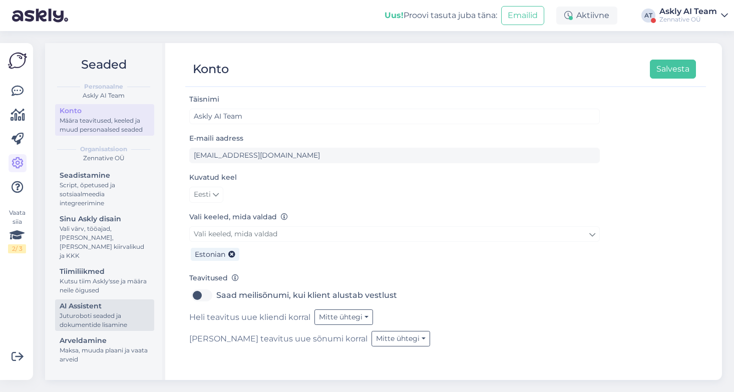
click at [70, 312] on div "Juturoboti seaded ja dokumentide lisamine" at bounding box center [105, 321] width 90 height 18
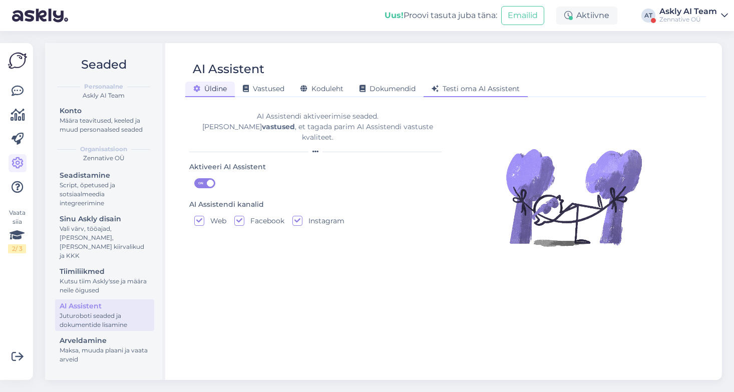
click at [452, 93] on span "Testi oma AI Assistent" at bounding box center [476, 88] width 88 height 9
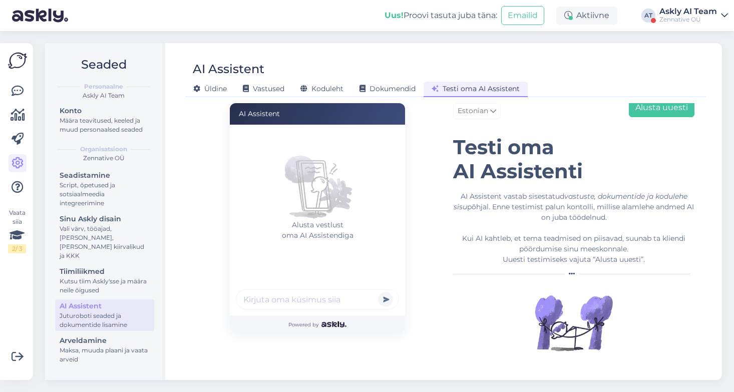
click at [257, 305] on input "text" at bounding box center [317, 300] width 163 height 20
paste input "Selline küsimus et mehele väsimuse ja erektsiooni vast mingi CBD õli on teil"
type input "Selline küsimus et mehele väsimuse ja erektsiooni vast mingi CBD õli on teil"
click at [378, 292] on button "submit" at bounding box center [385, 299] width 15 height 15
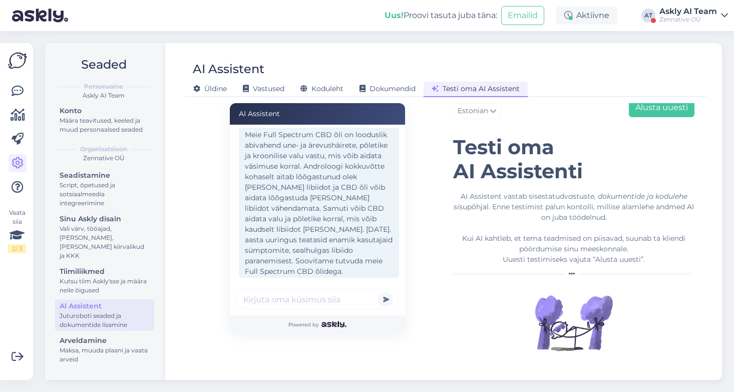
scroll to position [65, 0]
type input "linki [PERSON_NAME] mis maksab"
click at [378, 292] on button "submit" at bounding box center [385, 299] width 15 height 15
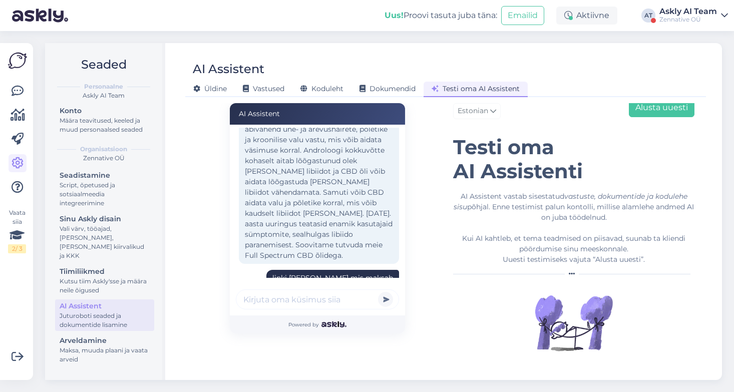
scroll to position [215, 0]
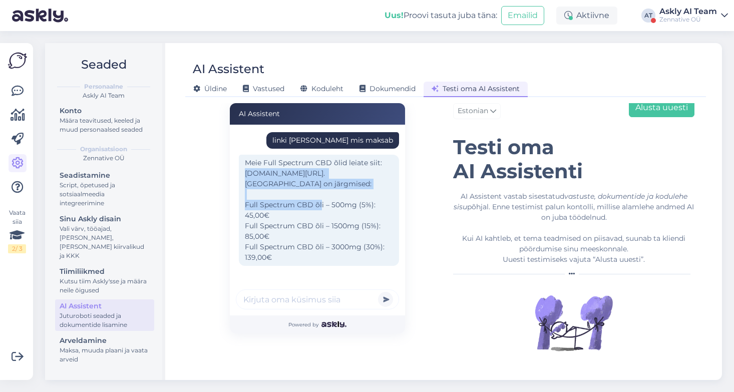
drag, startPoint x: 387, startPoint y: 174, endPoint x: 232, endPoint y: 165, distance: 155.0
click at [232, 165] on div "Selline küsimus et mehele väsimuse ja erektsiooni vast mingi CBD õli on teil Te…" at bounding box center [317, 220] width 175 height 191
copy div "[DOMAIN_NAME][URL]."
click at [422, 255] on div "AI Assistent [PERSON_NAME] et [PERSON_NAME] väsimuse ja erektsiooni vast mingi …" at bounding box center [317, 230] width 256 height 284
click at [263, 301] on input "text" at bounding box center [317, 300] width 163 height 20
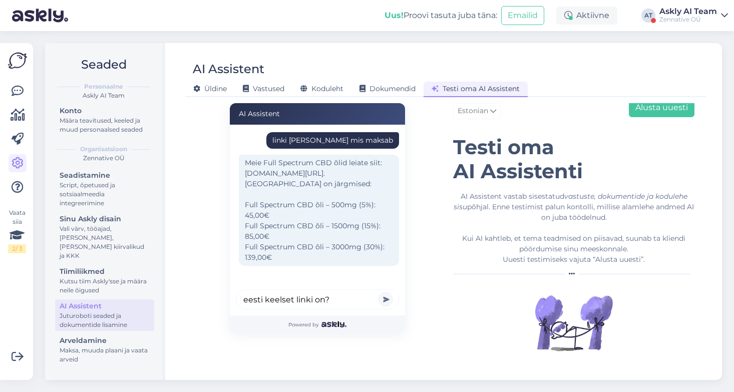
type input "eesti keelset linki on?"
click at [378, 292] on button "submit" at bounding box center [385, 299] width 15 height 15
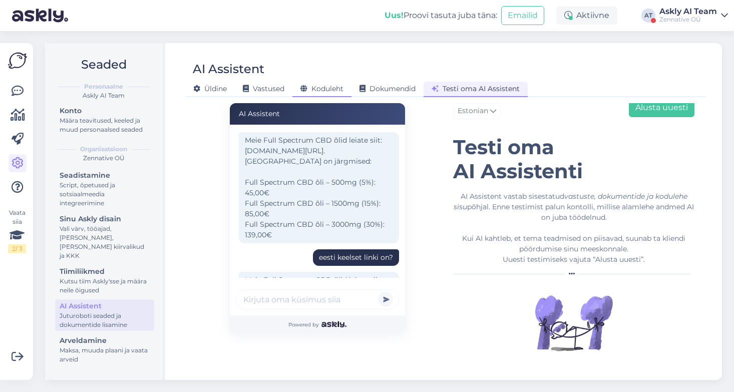
scroll to position [271, 0]
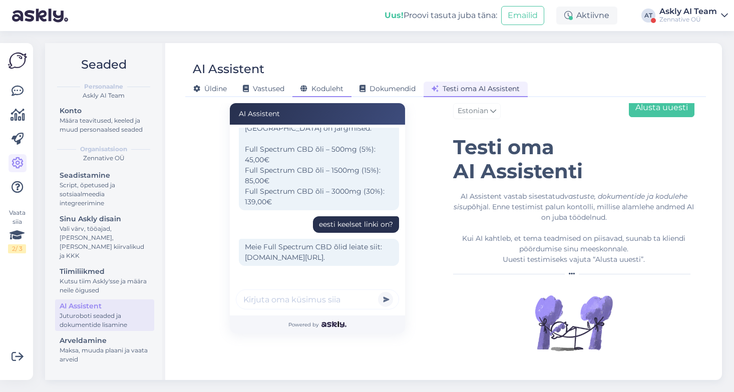
click at [334, 85] on span "Koduleht" at bounding box center [322, 88] width 43 height 9
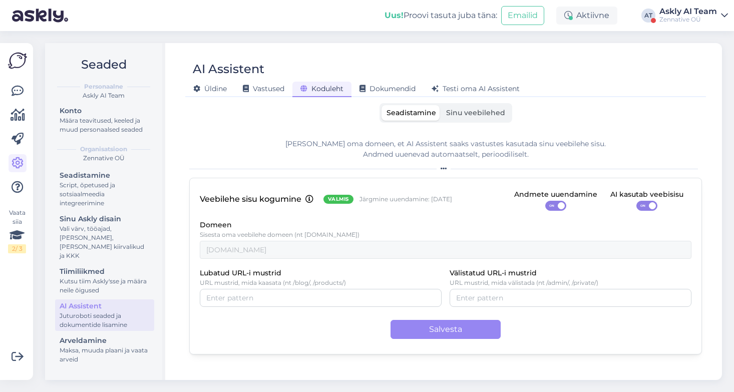
click at [494, 111] on span "Sinu veebilehed" at bounding box center [475, 112] width 59 height 9
click at [441, 105] on input "Sinu veebilehed" at bounding box center [441, 105] width 0 height 0
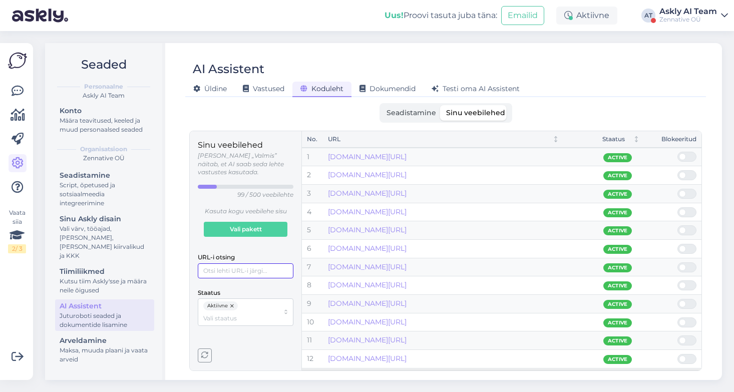
click at [262, 264] on input "URL-i otsing" at bounding box center [246, 271] width 96 height 15
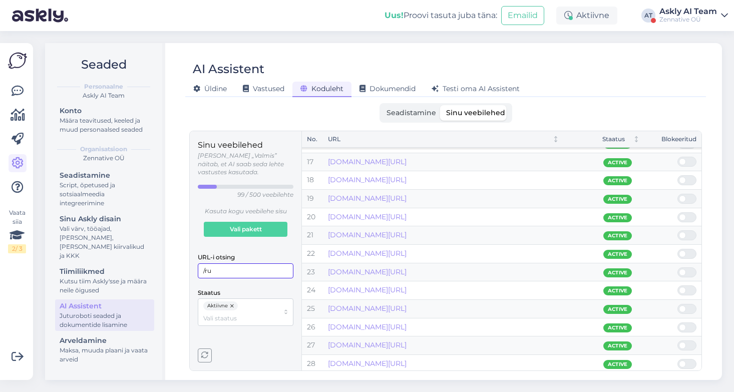
scroll to position [311, 0]
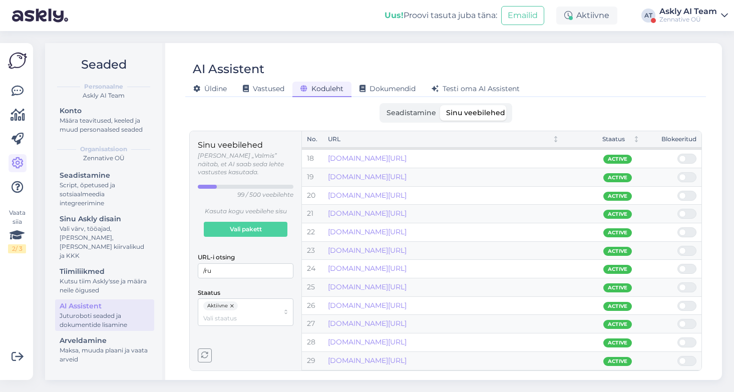
click at [684, 362] on span at bounding box center [682, 361] width 7 height 7
click at [678, 356] on input "checkbox" at bounding box center [678, 356] width 0 height 0
click at [686, 341] on div at bounding box center [687, 343] width 19 height 10
click at [678, 338] on input "checkbox" at bounding box center [678, 338] width 0 height 0
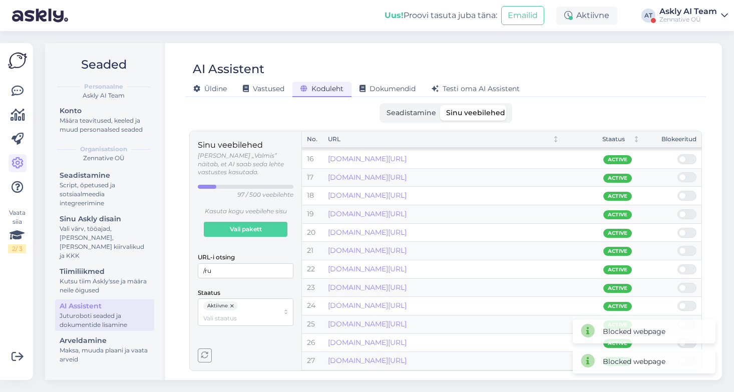
click at [685, 303] on div at bounding box center [687, 306] width 19 height 10
click at [678, 301] on input "checkbox" at bounding box center [678, 301] width 0 height 0
click at [683, 284] on div "Blocked webpage Blocked webpage Blocked webpage" at bounding box center [644, 332] width 155 height 96
click at [682, 269] on span at bounding box center [682, 269] width 7 height 7
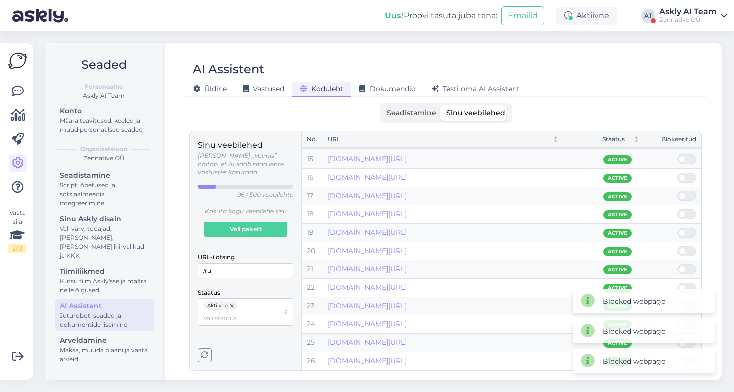
click at [678, 265] on input "checkbox" at bounding box center [678, 265] width 0 height 0
click at [683, 251] on span at bounding box center [682, 250] width 7 height 7
click at [678, 246] on input "checkbox" at bounding box center [678, 246] width 0 height 0
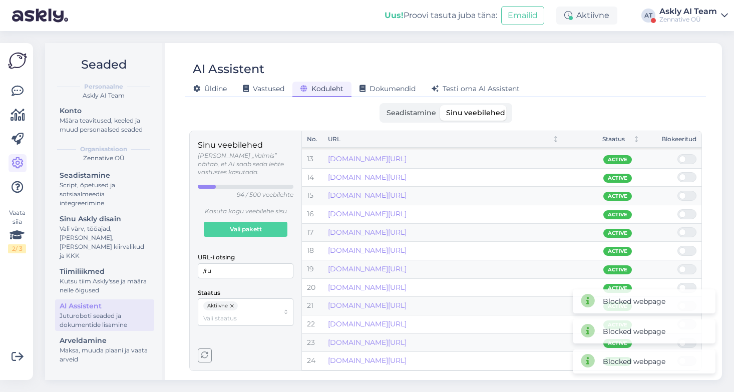
click at [683, 231] on span at bounding box center [682, 232] width 7 height 7
click at [678, 227] on input "checkbox" at bounding box center [678, 227] width 0 height 0
click at [685, 212] on span at bounding box center [682, 214] width 7 height 7
click at [678, 209] on input "checkbox" at bounding box center [678, 209] width 0 height 0
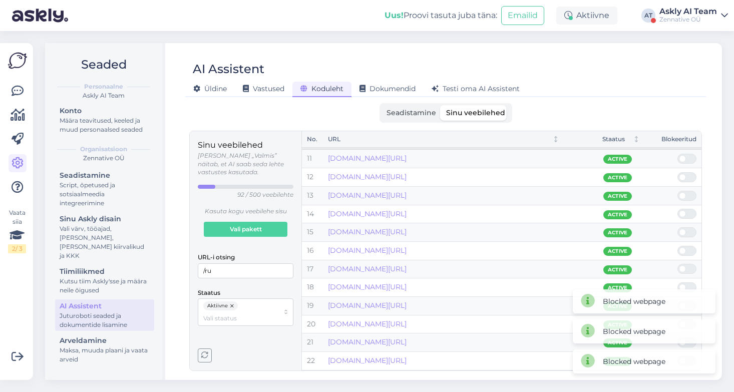
click at [686, 195] on span at bounding box center [682, 195] width 7 height 7
click at [678, 191] on input "checkbox" at bounding box center [678, 191] width 0 height 0
click at [683, 177] on span at bounding box center [682, 177] width 7 height 7
click at [678, 172] on input "checkbox" at bounding box center [678, 172] width 0 height 0
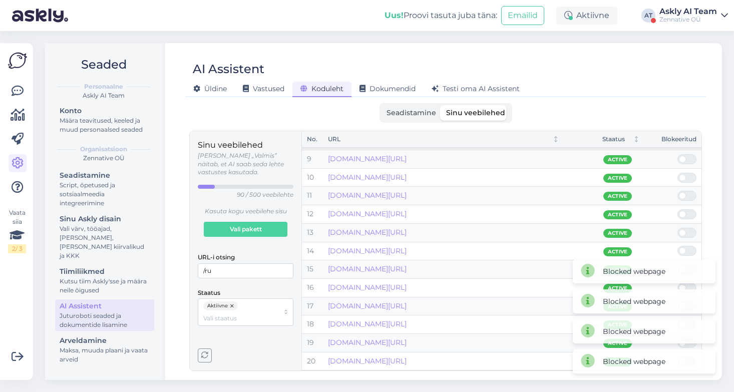
click at [684, 157] on span at bounding box center [682, 159] width 7 height 7
click at [678, 154] on input "checkbox" at bounding box center [678, 154] width 0 height 0
click at [684, 157] on span at bounding box center [682, 158] width 7 height 7
click at [678, 154] on input "checkbox" at bounding box center [678, 154] width 0 height 0
click at [684, 157] on span at bounding box center [682, 159] width 7 height 7
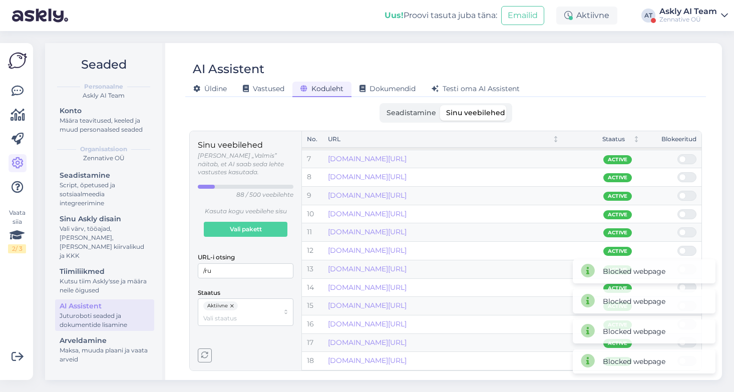
click at [678, 154] on input "checkbox" at bounding box center [678, 154] width 0 height 0
click at [684, 157] on span at bounding box center [682, 159] width 7 height 7
click at [678, 154] on input "checkbox" at bounding box center [678, 154] width 0 height 0
click at [684, 157] on span at bounding box center [682, 159] width 7 height 7
click at [678, 154] on input "checkbox" at bounding box center [678, 154] width 0 height 0
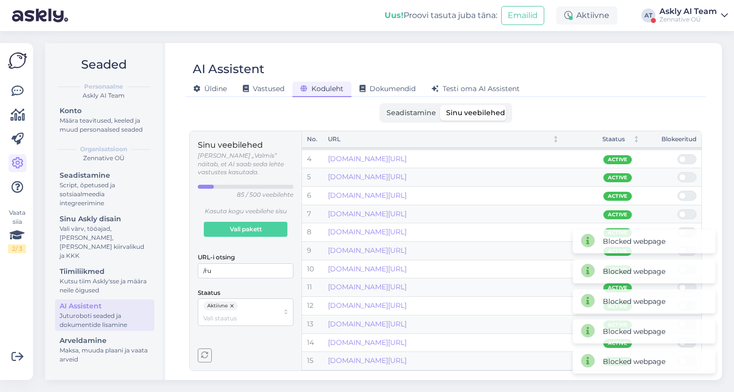
click at [684, 157] on span at bounding box center [682, 159] width 7 height 7
click at [678, 154] on input "checkbox" at bounding box center [678, 154] width 0 height 0
click at [684, 157] on span at bounding box center [682, 159] width 7 height 7
click at [678, 154] on input "checkbox" at bounding box center [678, 154] width 0 height 0
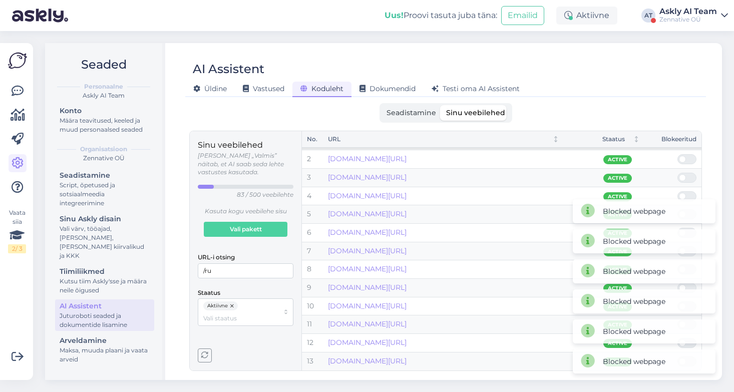
click at [684, 157] on span at bounding box center [682, 159] width 7 height 7
click at [678, 154] on input "checkbox" at bounding box center [678, 154] width 0 height 0
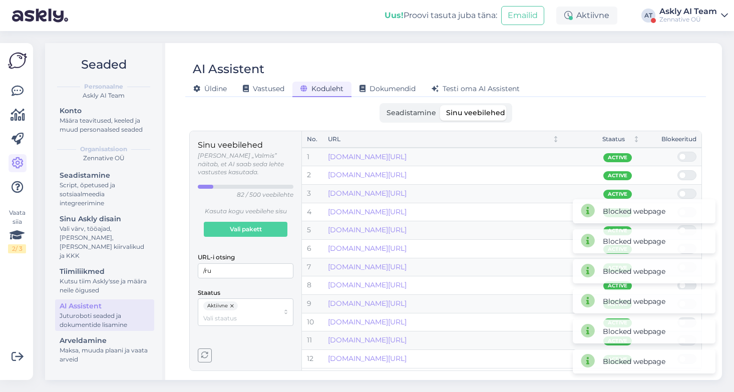
click at [684, 157] on span at bounding box center [682, 156] width 7 height 7
click at [678, 152] on input "checkbox" at bounding box center [678, 152] width 0 height 0
click at [684, 157] on span at bounding box center [682, 156] width 7 height 7
click at [678, 152] on input "checkbox" at bounding box center [678, 152] width 0 height 0
click at [684, 157] on span at bounding box center [682, 156] width 7 height 7
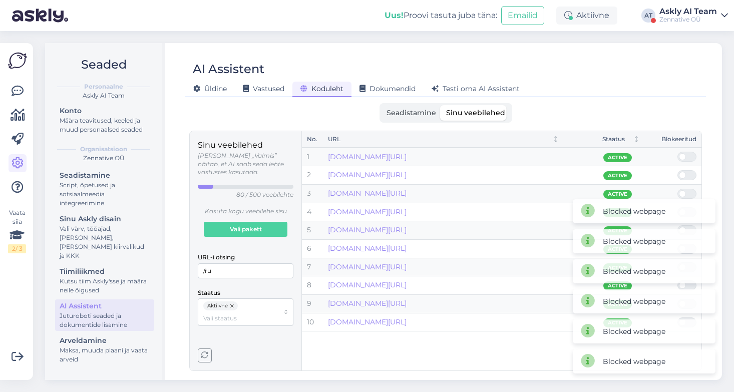
click at [678, 152] on input "checkbox" at bounding box center [678, 152] width 0 height 0
click at [684, 157] on span at bounding box center [682, 156] width 7 height 7
click at [678, 152] on input "checkbox" at bounding box center [678, 152] width 0 height 0
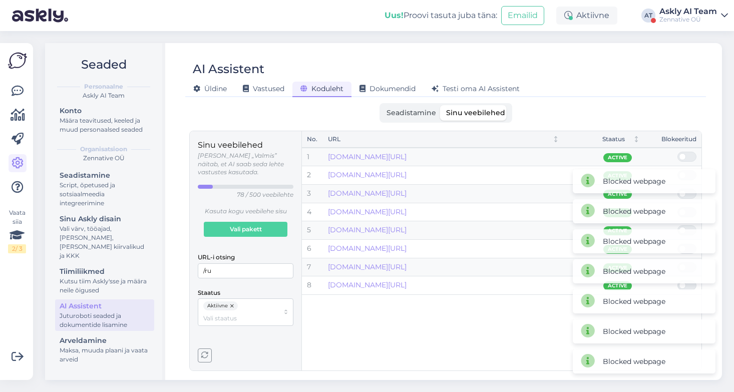
click at [684, 157] on span at bounding box center [682, 156] width 7 height 7
click at [678, 152] on input "checkbox" at bounding box center [678, 152] width 0 height 0
click at [684, 157] on span at bounding box center [682, 156] width 7 height 7
click at [678, 152] on input "checkbox" at bounding box center [678, 152] width 0 height 0
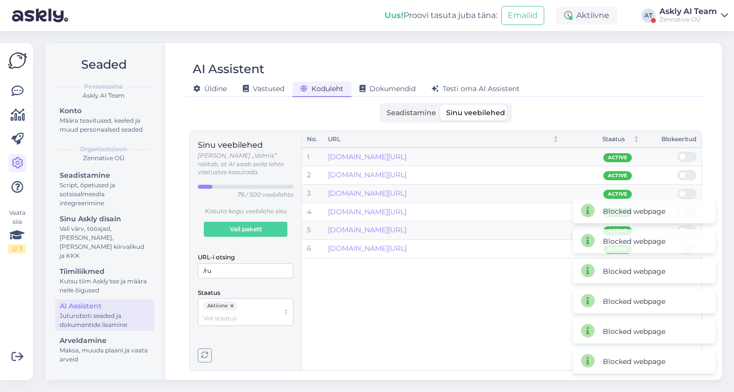
click at [684, 157] on span at bounding box center [682, 156] width 7 height 7
click at [678, 152] on input "checkbox" at bounding box center [678, 152] width 0 height 0
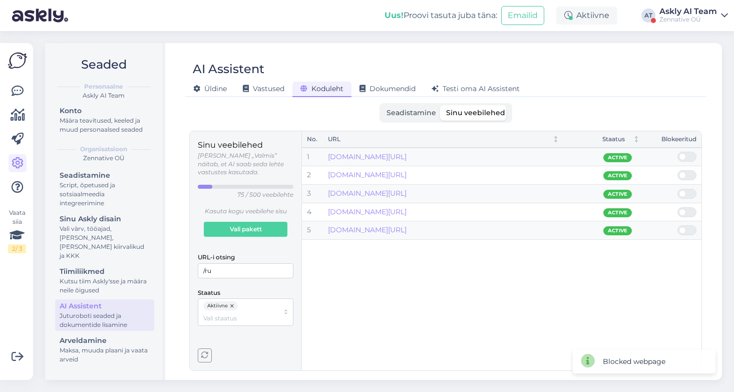
click at [684, 193] on span at bounding box center [682, 193] width 7 height 7
click at [678, 189] on input "checkbox" at bounding box center [678, 189] width 0 height 0
click at [684, 193] on span at bounding box center [682, 193] width 7 height 7
click at [678, 189] on input "checkbox" at bounding box center [678, 189] width 0 height 0
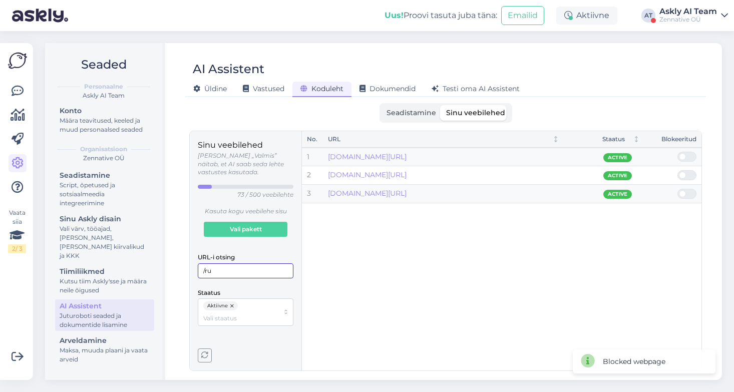
click at [228, 264] on input "/ru" at bounding box center [246, 271] width 96 height 15
type input "/"
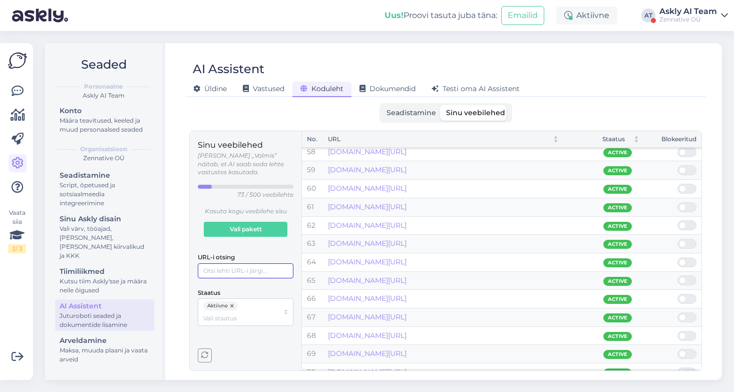
scroll to position [1119, 0]
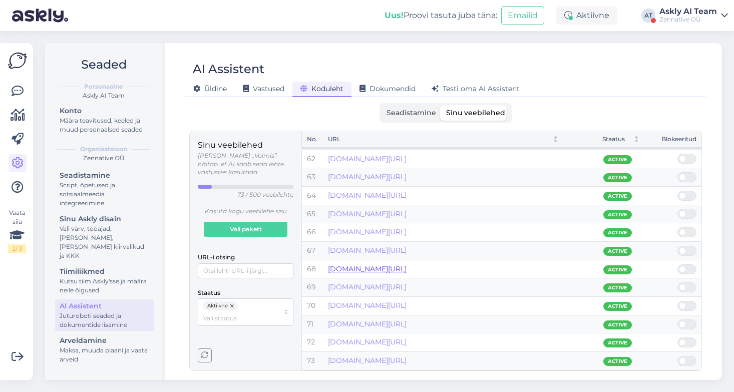
click at [407, 267] on link "[DOMAIN_NAME][URL]" at bounding box center [367, 269] width 79 height 9
click at [18, 88] on icon at bounding box center [18, 91] width 12 height 12
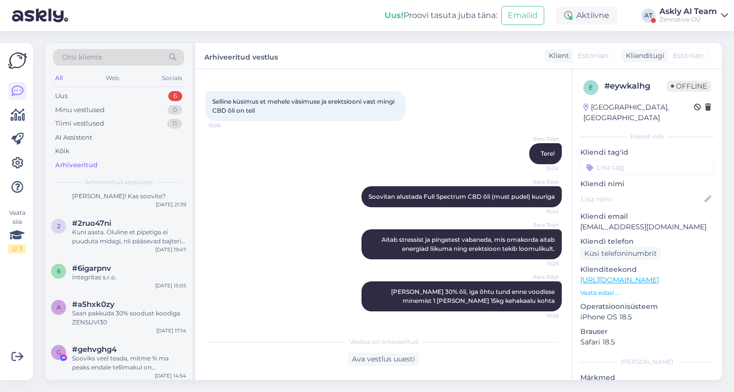
scroll to position [989, 0]
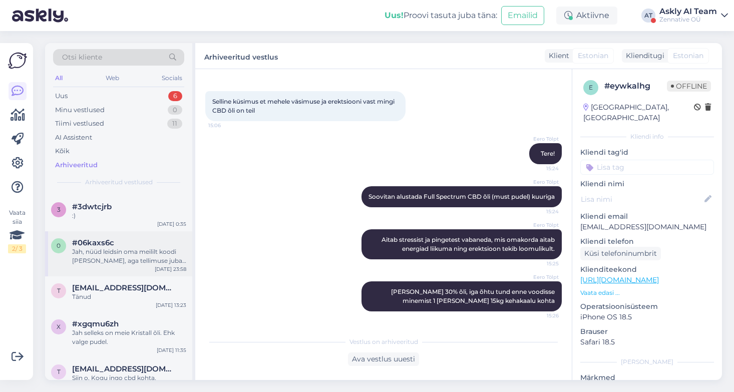
click at [131, 254] on div "u #uxikus5d "Eesnimi" välja kohal on "On sul sooduskood? Kliki siia, et sisesta…" at bounding box center [118, 286] width 147 height 187
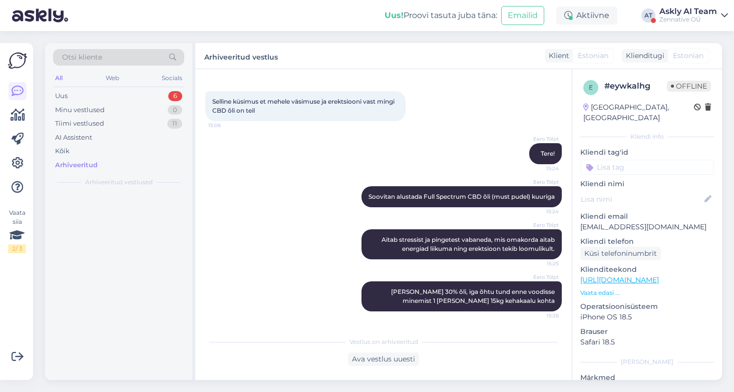
scroll to position [0, 0]
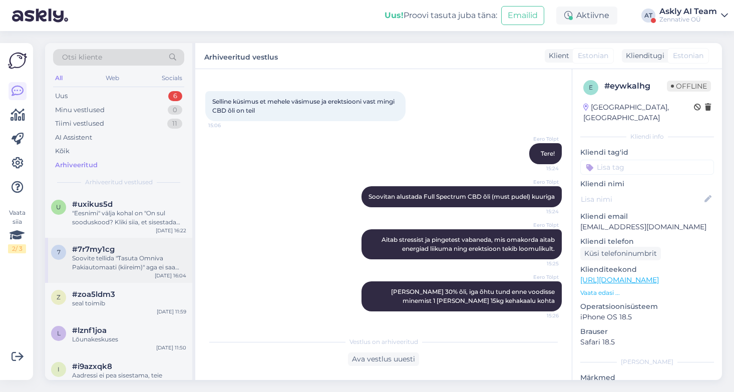
click at [144, 267] on div "Soovite tellida "Tasuta Omniva Pakiautomaati (kiireim)" aga ei saa valida rippm…" at bounding box center [129, 263] width 114 height 18
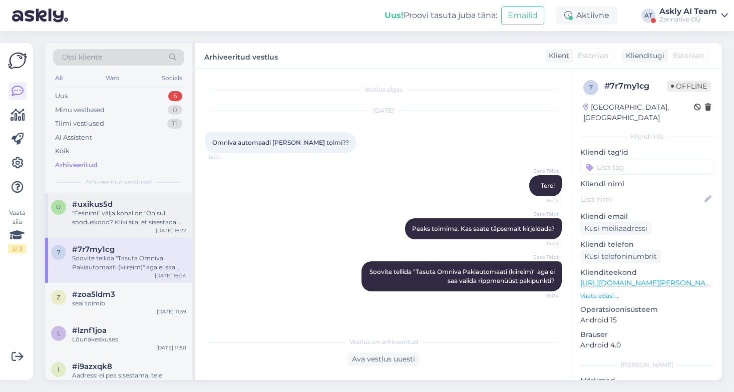
click at [125, 222] on div ""Eesnimi" välja kohal on "On sul sooduskood? Kliki siia, et sisestada oma kood"" at bounding box center [129, 218] width 114 height 18
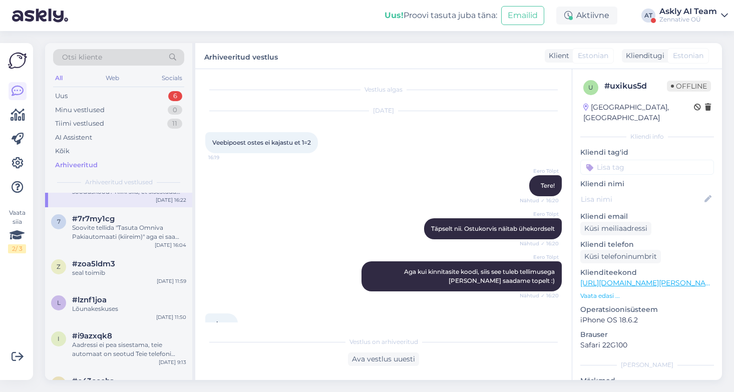
scroll to position [33, 0]
click at [138, 309] on div "Lõunakeskuses" at bounding box center [129, 307] width 114 height 9
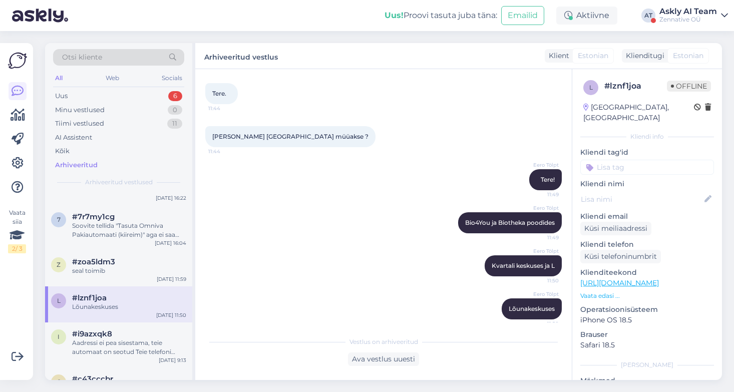
scroll to position [57, 0]
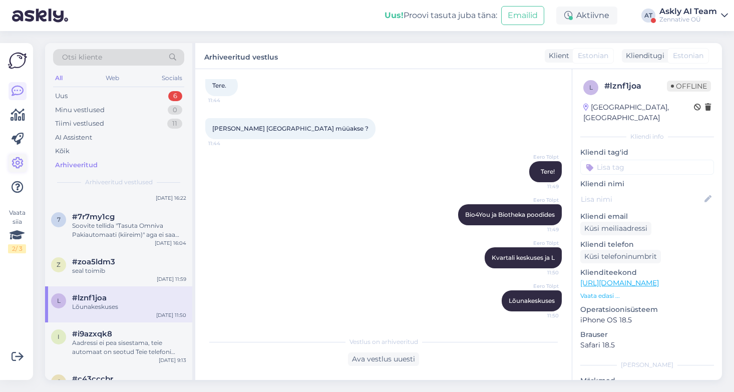
click at [14, 162] on icon at bounding box center [18, 163] width 12 height 12
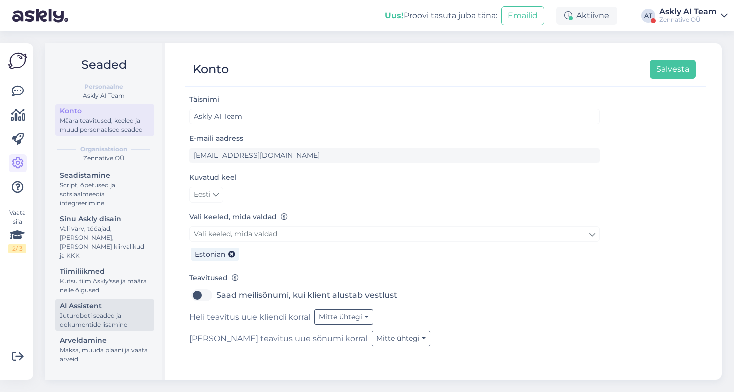
click at [119, 301] on div "AI Assistent" at bounding box center [105, 306] width 90 height 11
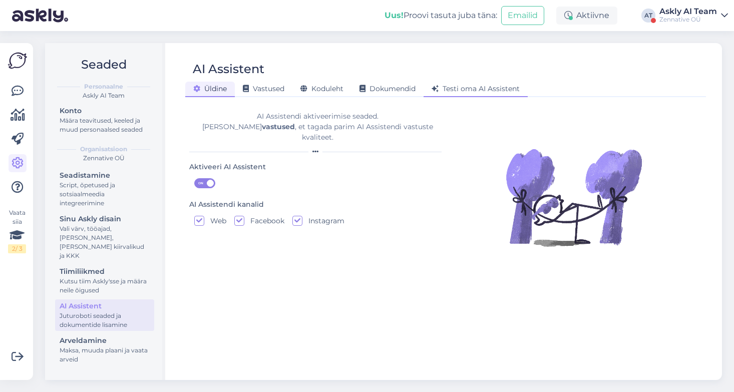
click at [444, 87] on span "Testi oma AI Assistent" at bounding box center [476, 88] width 88 height 9
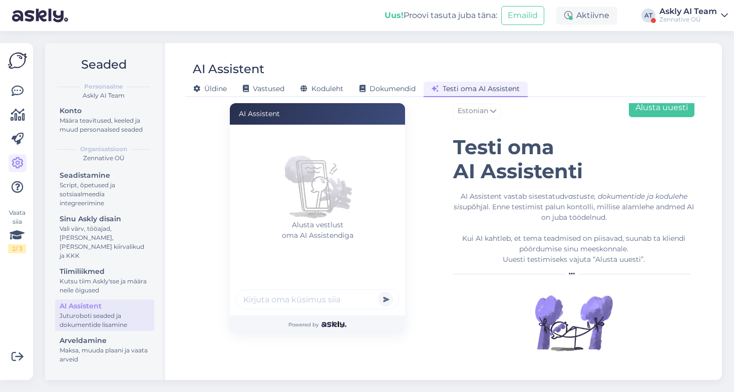
click at [259, 306] on input "text" at bounding box center [317, 300] width 163 height 20
type input "kus [GEOGRAPHIC_DATA] saab teie tooteid?"
click at [378, 292] on button "submit" at bounding box center [385, 299] width 15 height 15
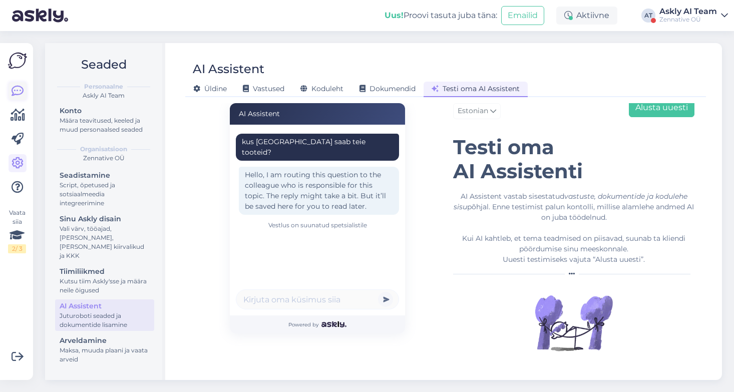
click at [14, 90] on icon at bounding box center [18, 91] width 12 height 12
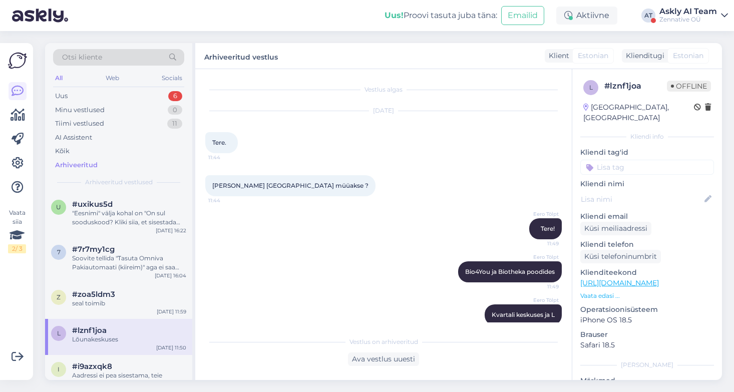
scroll to position [57, 0]
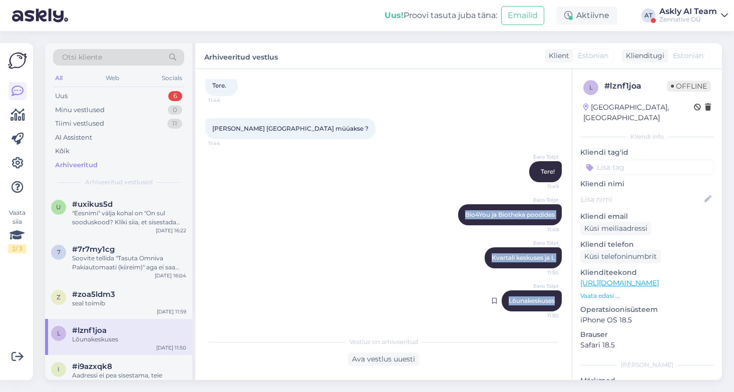
drag, startPoint x: 464, startPoint y: 214, endPoint x: 559, endPoint y: 300, distance: 127.7
click at [559, 300] on div "Vestlus algas [DATE] Tere. 11:44 [PERSON_NAME] [GEOGRAPHIC_DATA] müüakse ? 11:4…" at bounding box center [388, 200] width 366 height 243
copy div "Bio4You ja Biotheka poodides 11:49 Eero Tölpt Kvartali keskuses ja L 11:50 Eero…"
click at [17, 169] on icon at bounding box center [18, 163] width 12 height 12
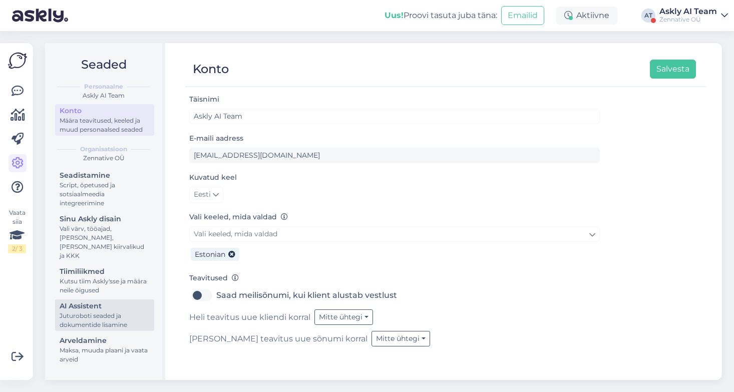
click at [97, 312] on div "Juturoboti seaded ja dokumentide lisamine" at bounding box center [105, 321] width 90 height 18
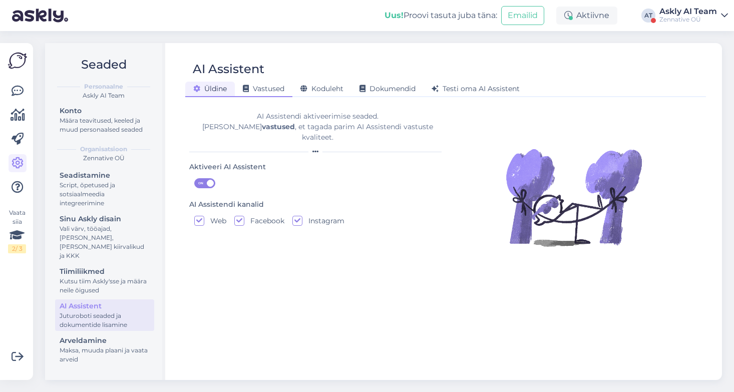
click at [253, 89] on span "Vastused" at bounding box center [264, 88] width 42 height 9
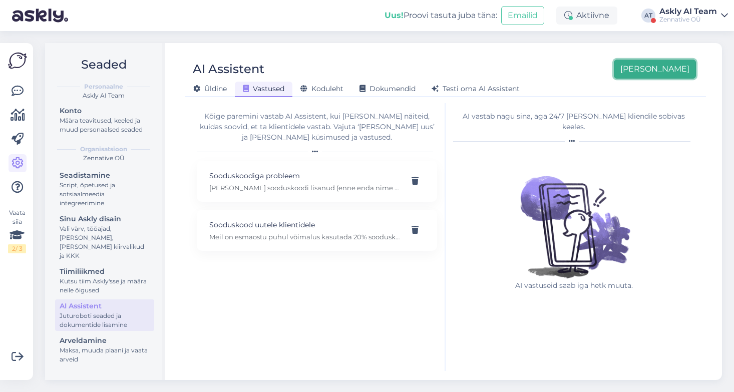
click at [673, 75] on button "[PERSON_NAME]" at bounding box center [655, 69] width 82 height 19
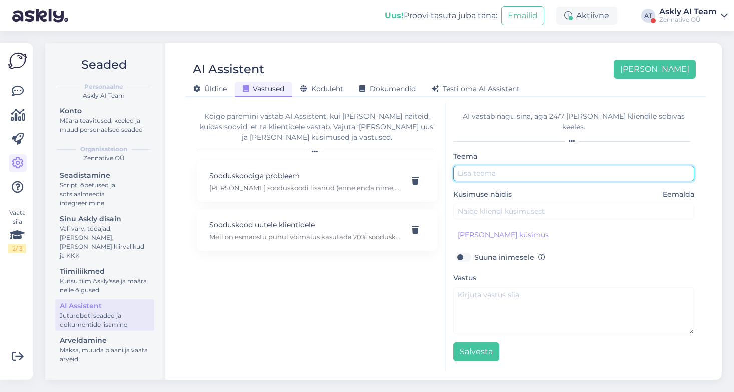
click at [465, 166] on input "text" at bounding box center [573, 174] width 241 height 16
type input "[GEOGRAPHIC_DATA] kus saab osta"
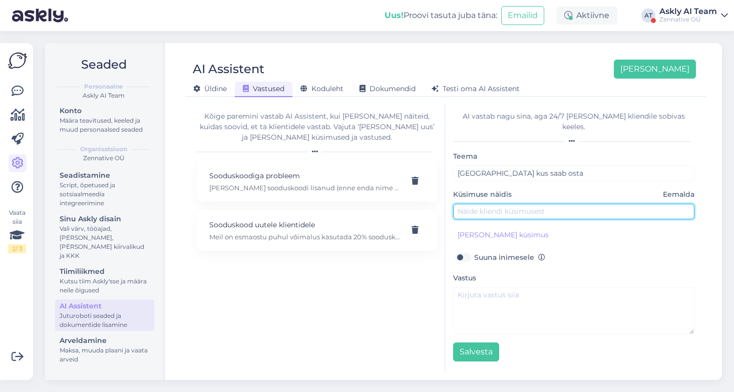
click at [482, 204] on input "text" at bounding box center [573, 212] width 241 height 16
type input "Kus saab [GEOGRAPHIC_DATA] osta?"
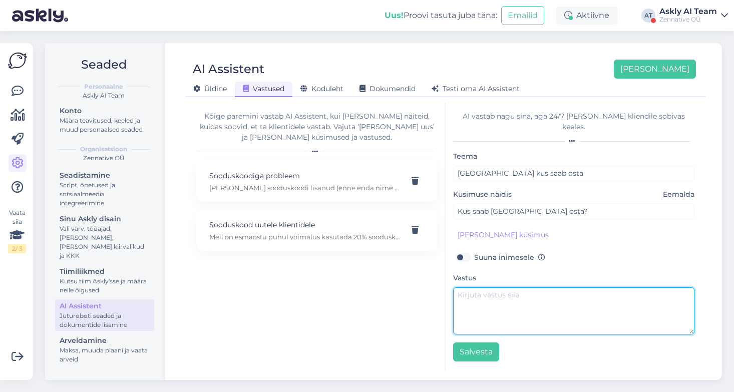
click at [503, 297] on textarea at bounding box center [573, 311] width 241 height 47
paste textarea "Bio4You ja Biotheka poodides [GEOGRAPHIC_DATA] keskuses ja L Lõunakeskuses"
click at [460, 288] on textarea "Bio4You ja Biotheka poodides [GEOGRAPHIC_DATA] keskuses ja L Lõunakeskuses" at bounding box center [573, 311] width 241 height 47
click at [457, 298] on textarea "[GEOGRAPHIC_DATA] saab osta meie tooteid Bio4You ja Biotheka poodides [GEOGRAPH…" at bounding box center [573, 311] width 241 height 47
click at [459, 303] on textarea "[GEOGRAPHIC_DATA] saab osta meie tooteid Bio4You ja Biotheka poodides, [GEOGRAP…" at bounding box center [573, 311] width 241 height 47
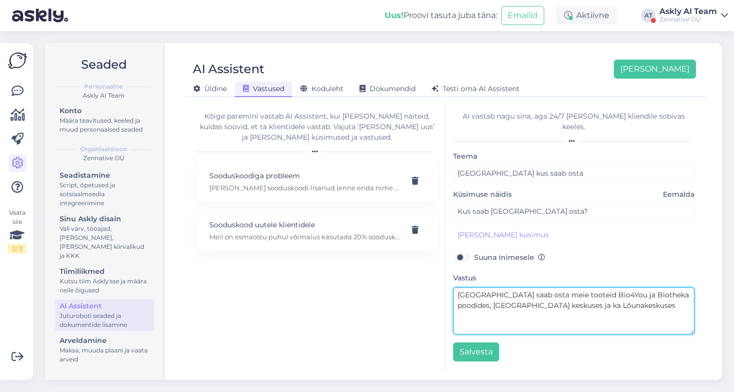
click at [588, 300] on textarea "[GEOGRAPHIC_DATA] saab osta meie tooteid Bio4You ja Biotheka poodides, [GEOGRAP…" at bounding box center [573, 311] width 241 height 47
click at [534, 294] on textarea "[GEOGRAPHIC_DATA] saab osta meie tooteid Bio4You ja Biotheka poodides, [GEOGRAP…" at bounding box center [573, 311] width 241 height 47
type textarea "[GEOGRAPHIC_DATA] saab osta meie tooteid Bio4You ja Biotheka poodides, [GEOGRAP…"
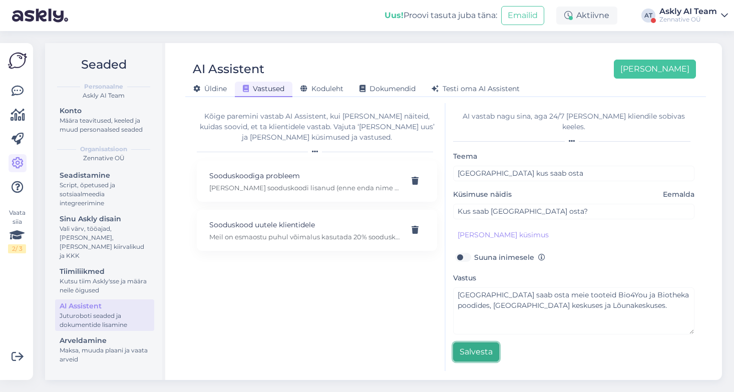
click at [481, 343] on button "Salvesta" at bounding box center [476, 352] width 46 height 19
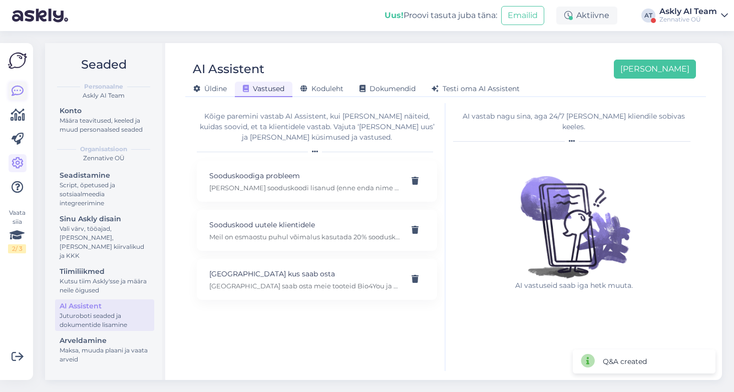
click at [12, 97] on icon at bounding box center [18, 91] width 12 height 12
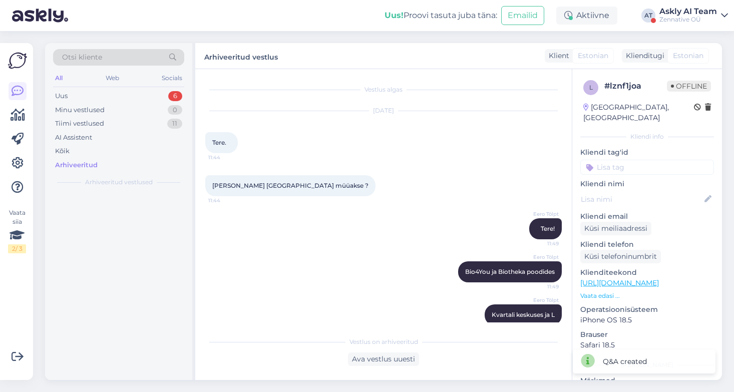
scroll to position [57, 0]
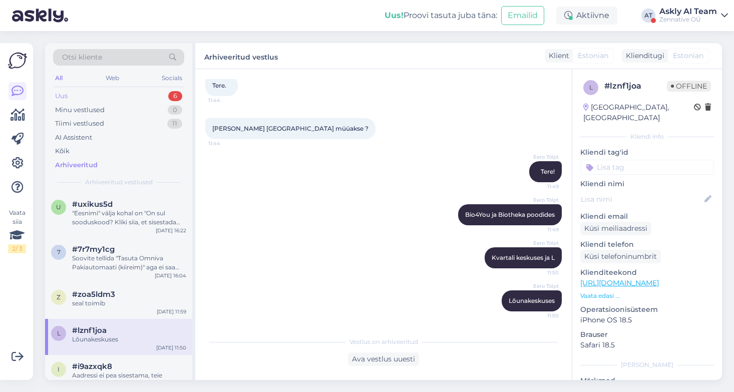
click at [99, 95] on div "Uus 6" at bounding box center [118, 96] width 131 height 14
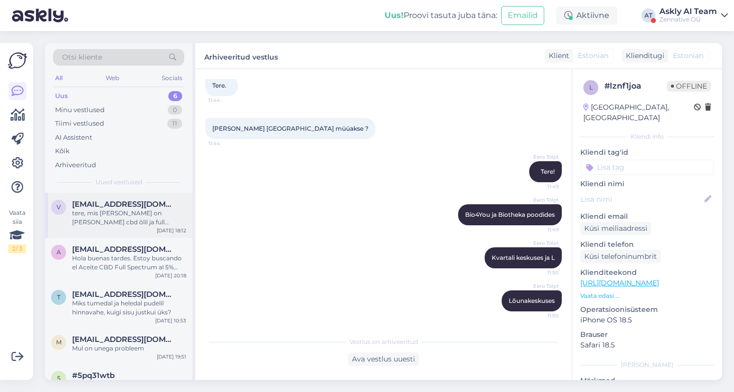
click at [122, 206] on span "[EMAIL_ADDRESS][DOMAIN_NAME]" at bounding box center [124, 204] width 104 height 9
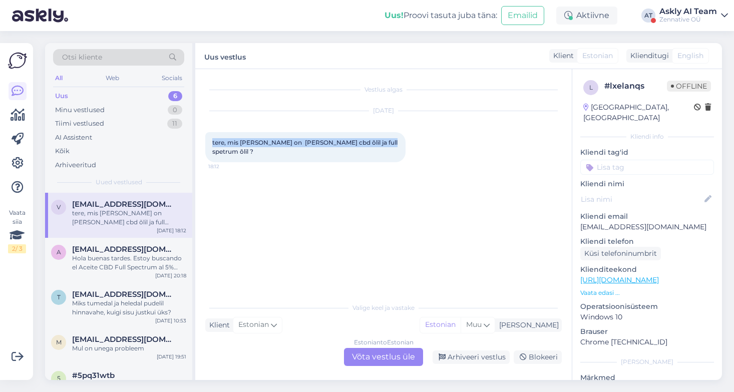
drag, startPoint x: 371, startPoint y: 142, endPoint x: 210, endPoint y: 142, distance: 161.3
click at [210, 142] on div "tere, mis [PERSON_NAME] on [PERSON_NAME] cbd õlil ja full spetrum õlil ? 18:12" at bounding box center [305, 147] width 200 height 30
copy span "tere, mis [PERSON_NAME] on [PERSON_NAME] cbd õlil ja full spetrum õlil ?"
click at [21, 163] on icon at bounding box center [18, 163] width 12 height 12
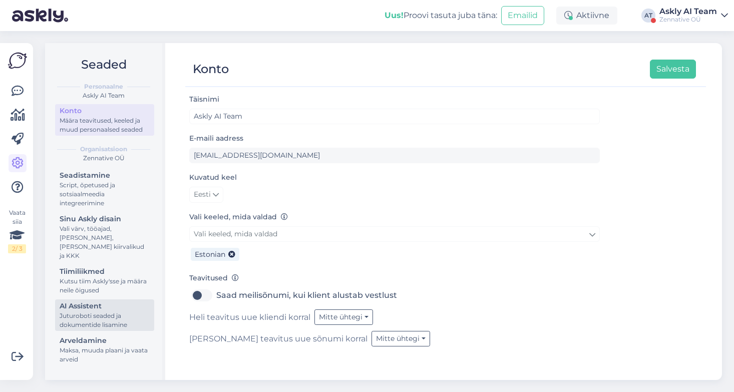
click at [98, 301] on div "AI Assistent" at bounding box center [105, 306] width 90 height 11
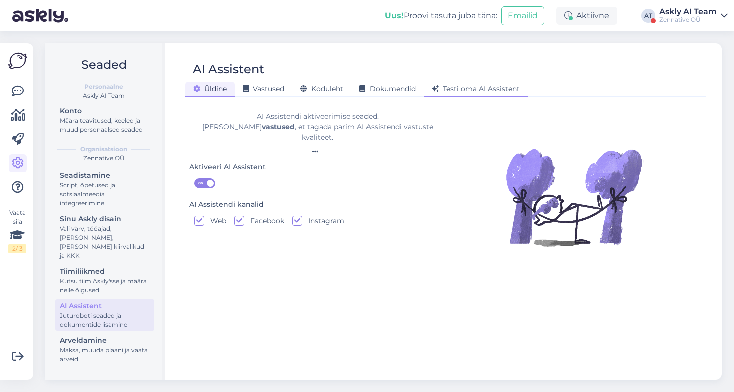
click at [488, 85] on span "Testi oma AI Assistent" at bounding box center [476, 88] width 88 height 9
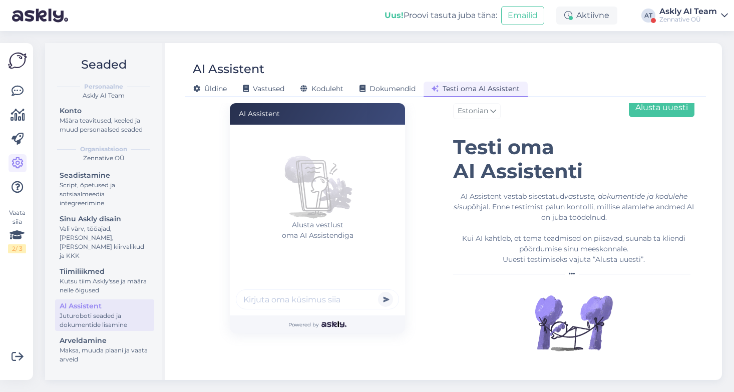
click at [265, 298] on input "text" at bounding box center [317, 300] width 163 height 20
paste input "tere, mis [PERSON_NAME] on [PERSON_NAME] cbd õlil ja full spetrum õlil ?"
type input "tere, mis [PERSON_NAME] on [PERSON_NAME] cbd õlil ja full spetrum õlil ?"
click at [378, 292] on button "submit" at bounding box center [385, 299] width 15 height 15
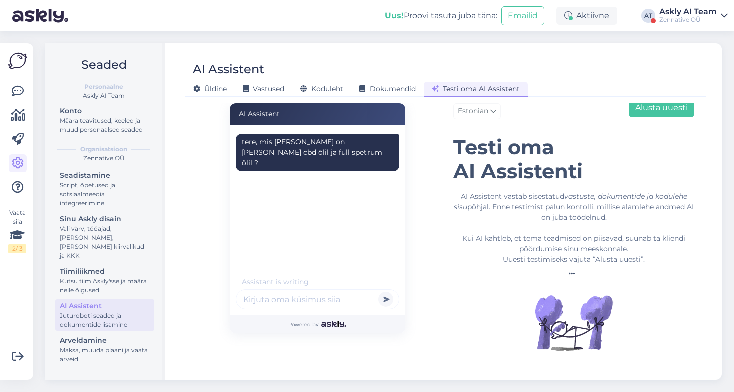
scroll to position [23, 0]
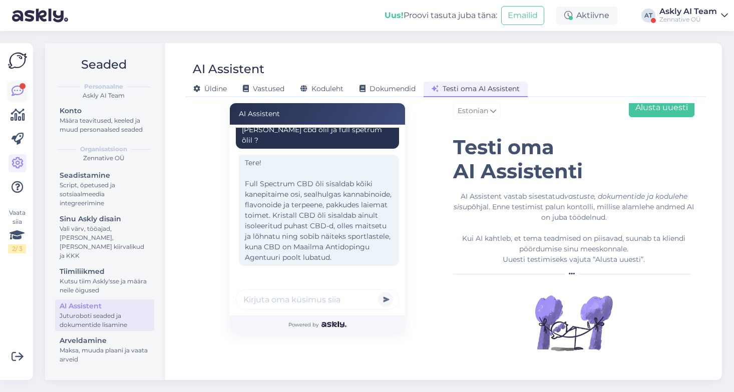
click at [9, 92] on link at bounding box center [18, 91] width 18 height 18
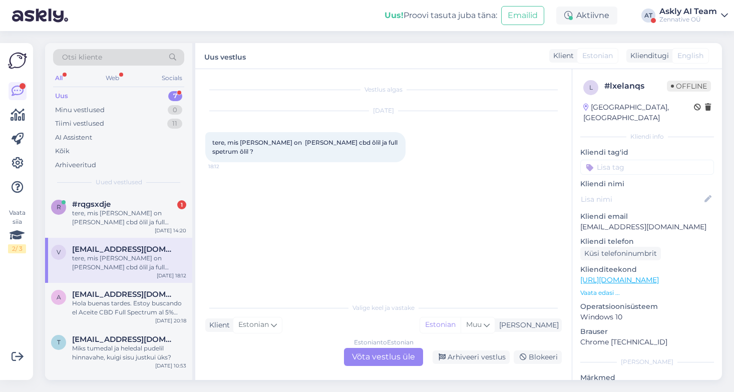
click at [108, 96] on div "Uus 7" at bounding box center [118, 96] width 131 height 14
click at [146, 215] on div "tere, mis [PERSON_NAME] on [PERSON_NAME] cbd õlil ja full spetrum õlidel?" at bounding box center [129, 218] width 114 height 18
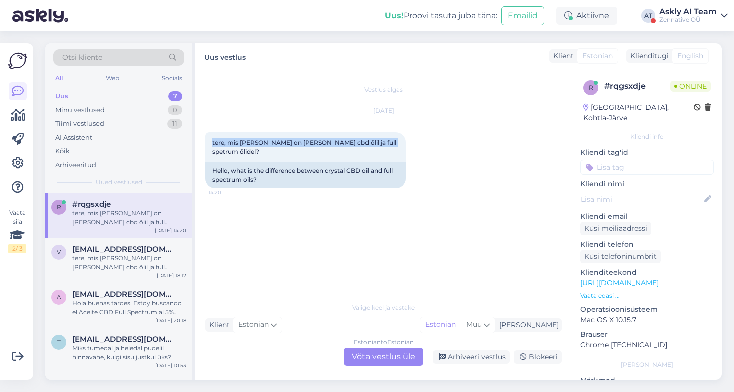
drag, startPoint x: 381, startPoint y: 144, endPoint x: 204, endPoint y: 141, distance: 176.9
click at [204, 141] on div "Vestlus algas [DATE] tere, mis [PERSON_NAME] on [PERSON_NAME] cbd õlil ja full …" at bounding box center [383, 224] width 377 height 311
copy span "tere, mis [PERSON_NAME] on [PERSON_NAME] cbd õlil ja full spetrum õlidel?"
click at [708, 110] on icon at bounding box center [708, 107] width 6 height 7
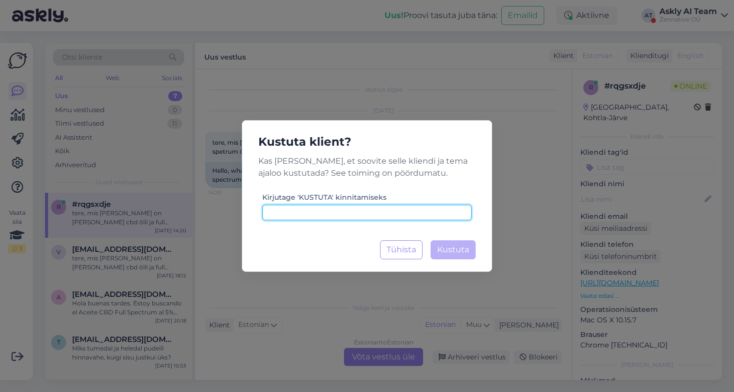
click at [290, 213] on input at bounding box center [367, 213] width 209 height 16
type input "kustuta"
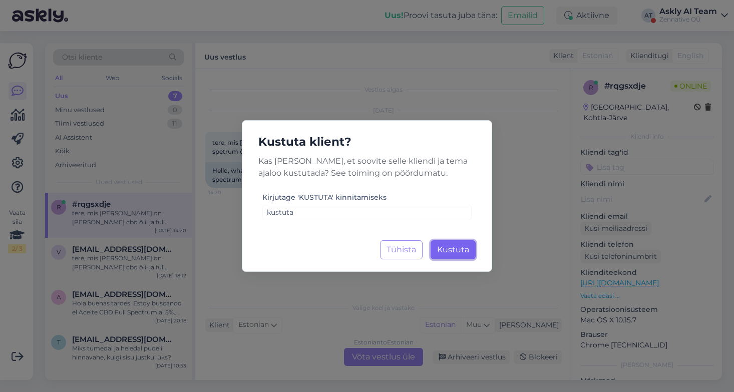
click at [454, 253] on span "Kustuta" at bounding box center [453, 250] width 32 height 10
